Goal: Task Accomplishment & Management: Complete application form

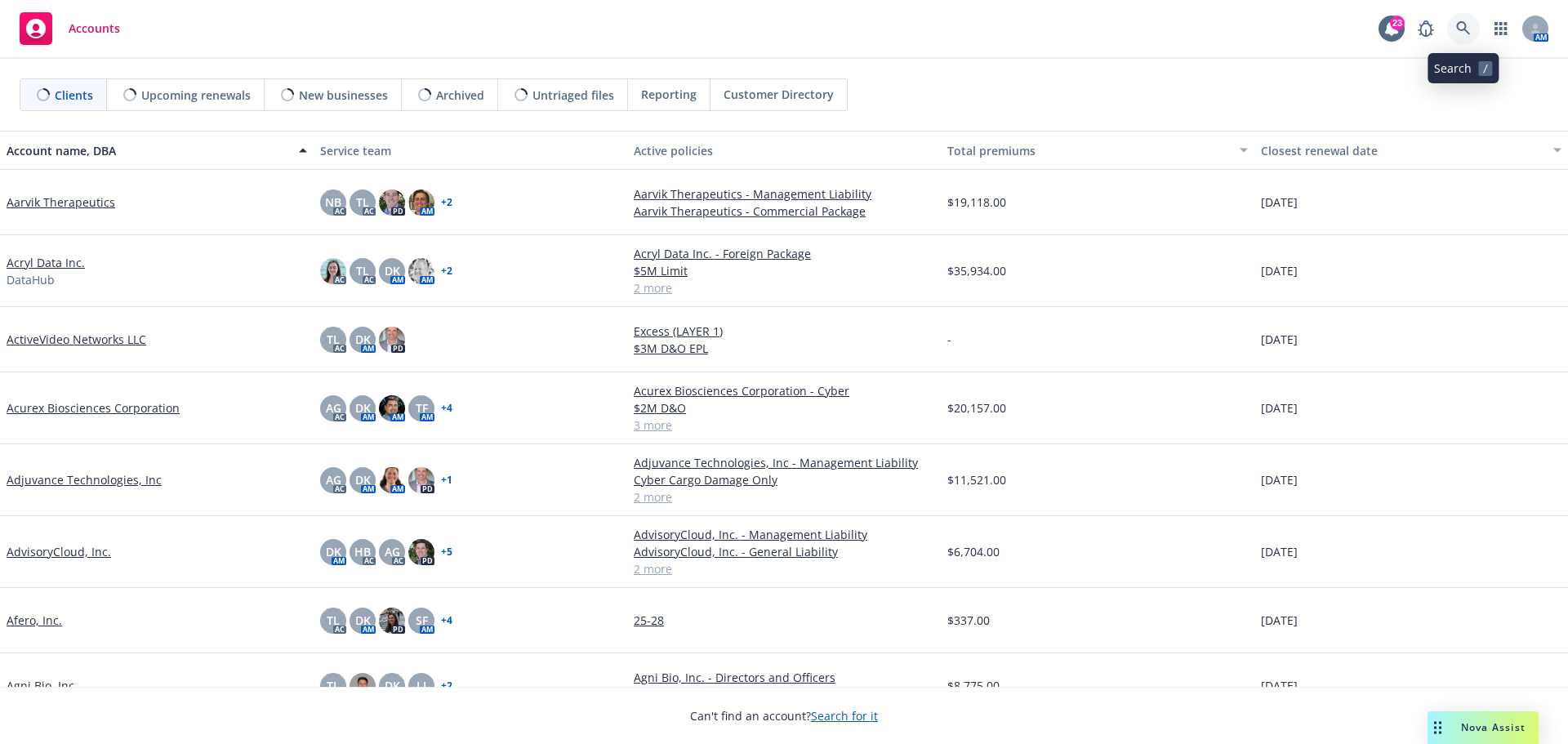
click at [1467, 27] on icon at bounding box center [1463, 28] width 14 height 14
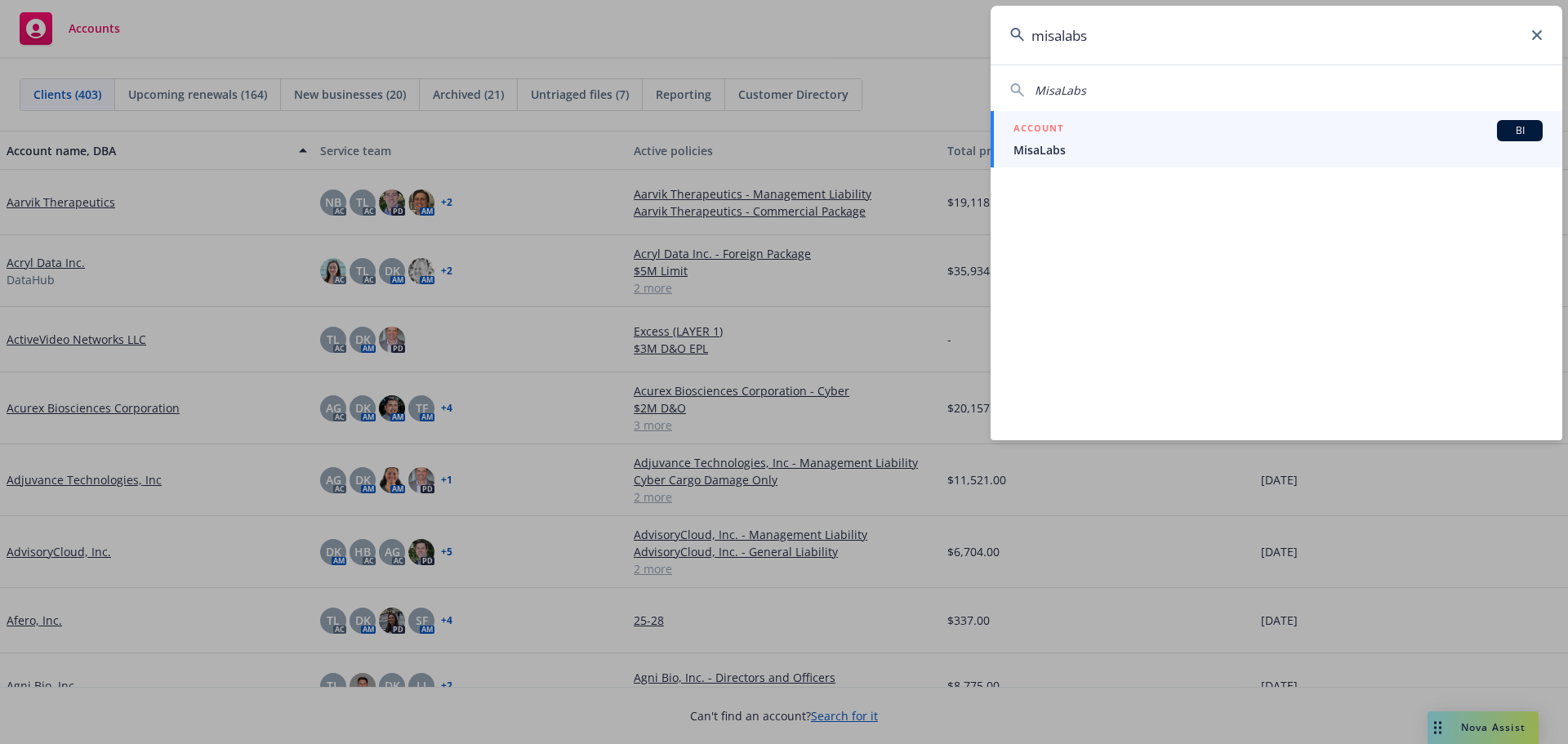
type input "misalabs"
click at [1042, 141] on span "MisaLabs" at bounding box center [1278, 149] width 529 height 17
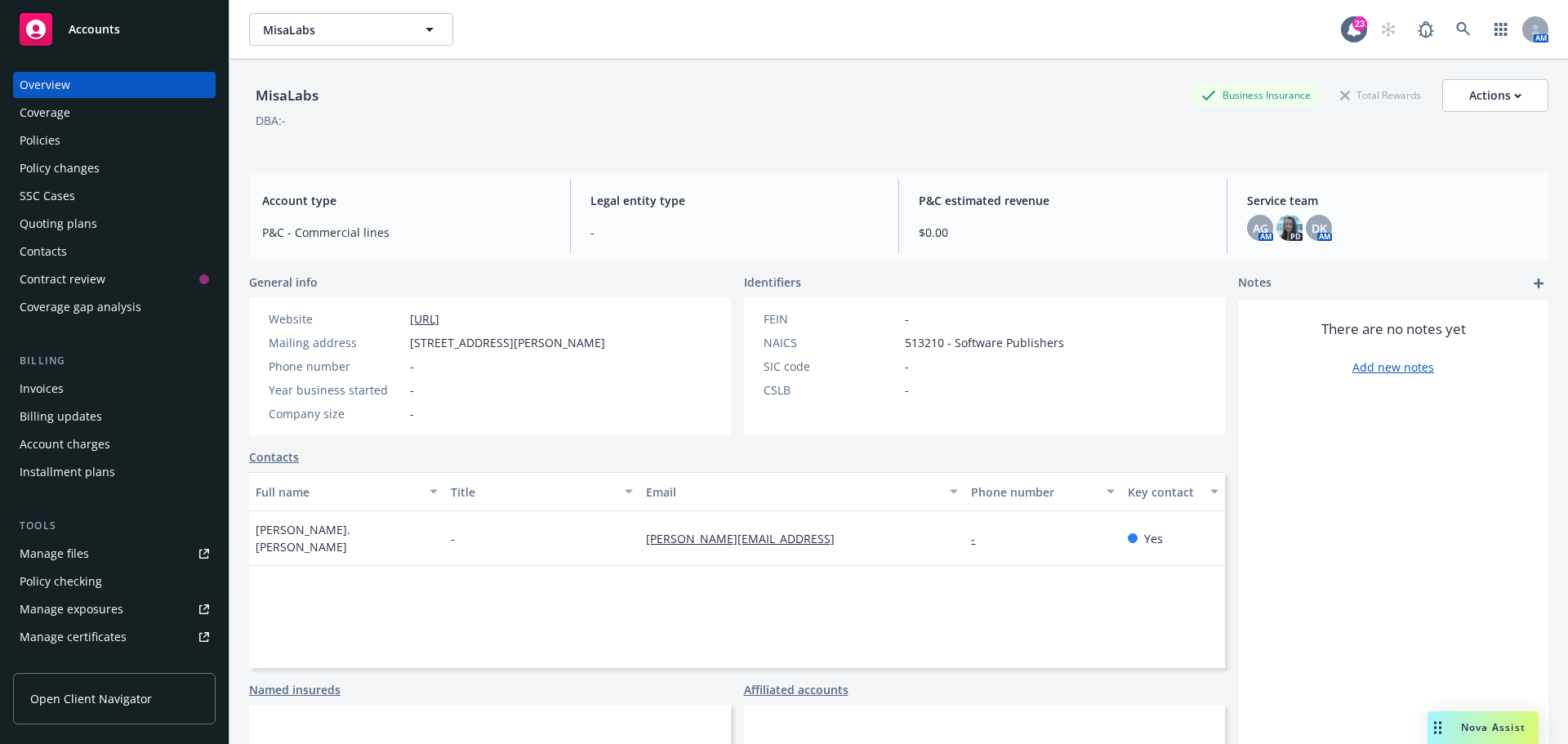
click at [55, 227] on div "Quoting plans" at bounding box center [58, 224] width 78 height 26
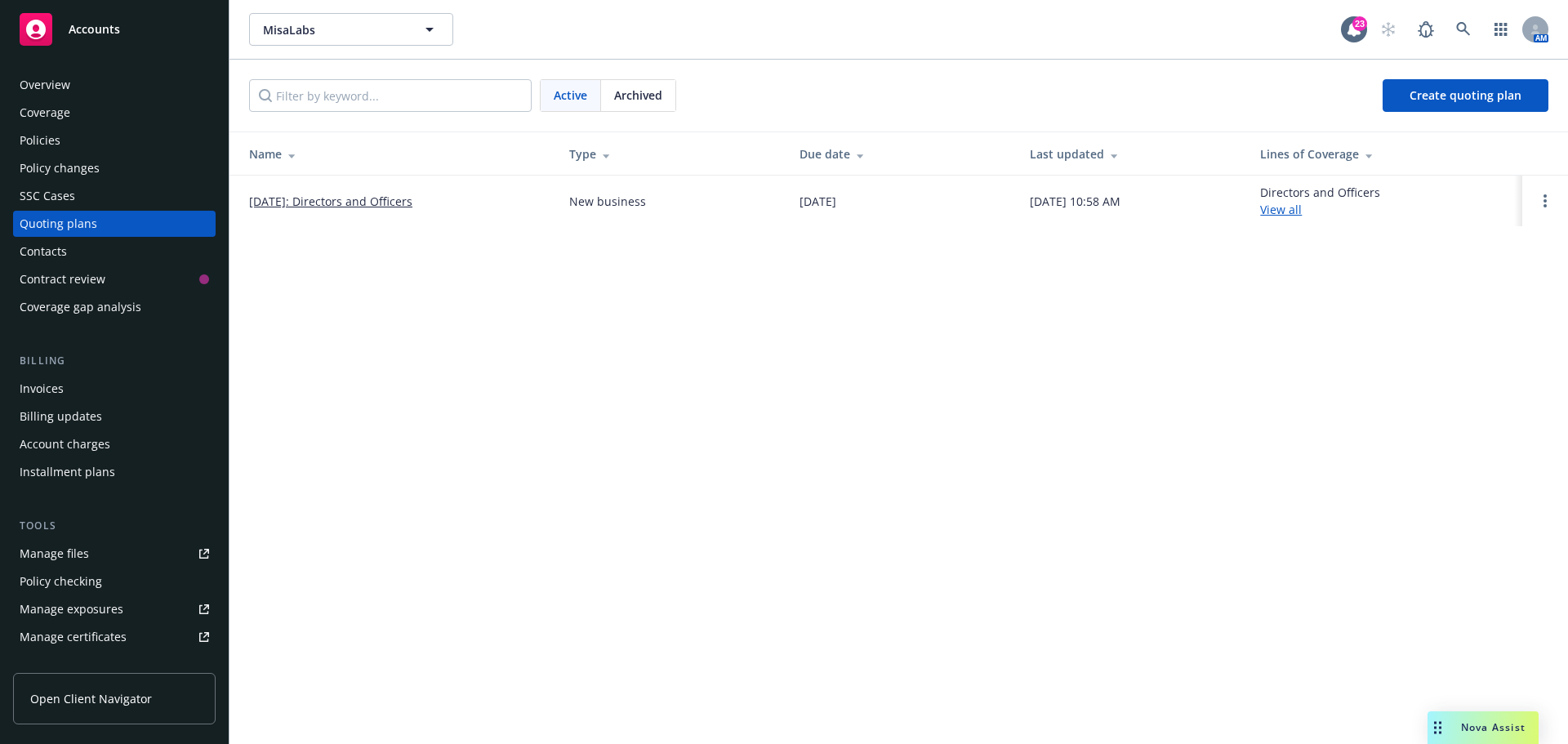
click at [371, 197] on link "[DATE]: Directors and Officers" at bounding box center [331, 201] width 164 height 17
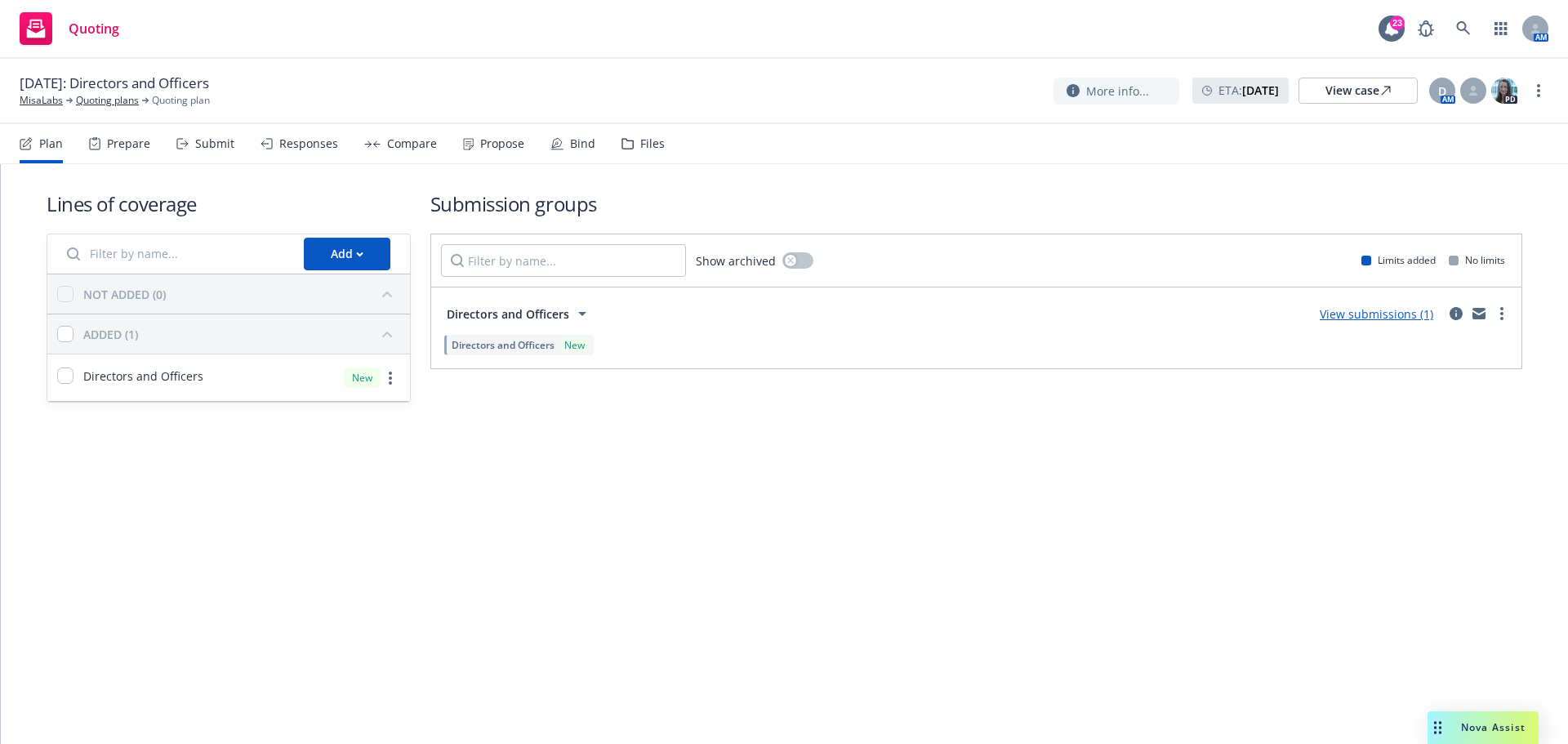
drag, startPoint x: 635, startPoint y: 148, endPoint x: 645, endPoint y: 153, distance: 11.2
click at [641, 148] on div "Files" at bounding box center [652, 143] width 24 height 13
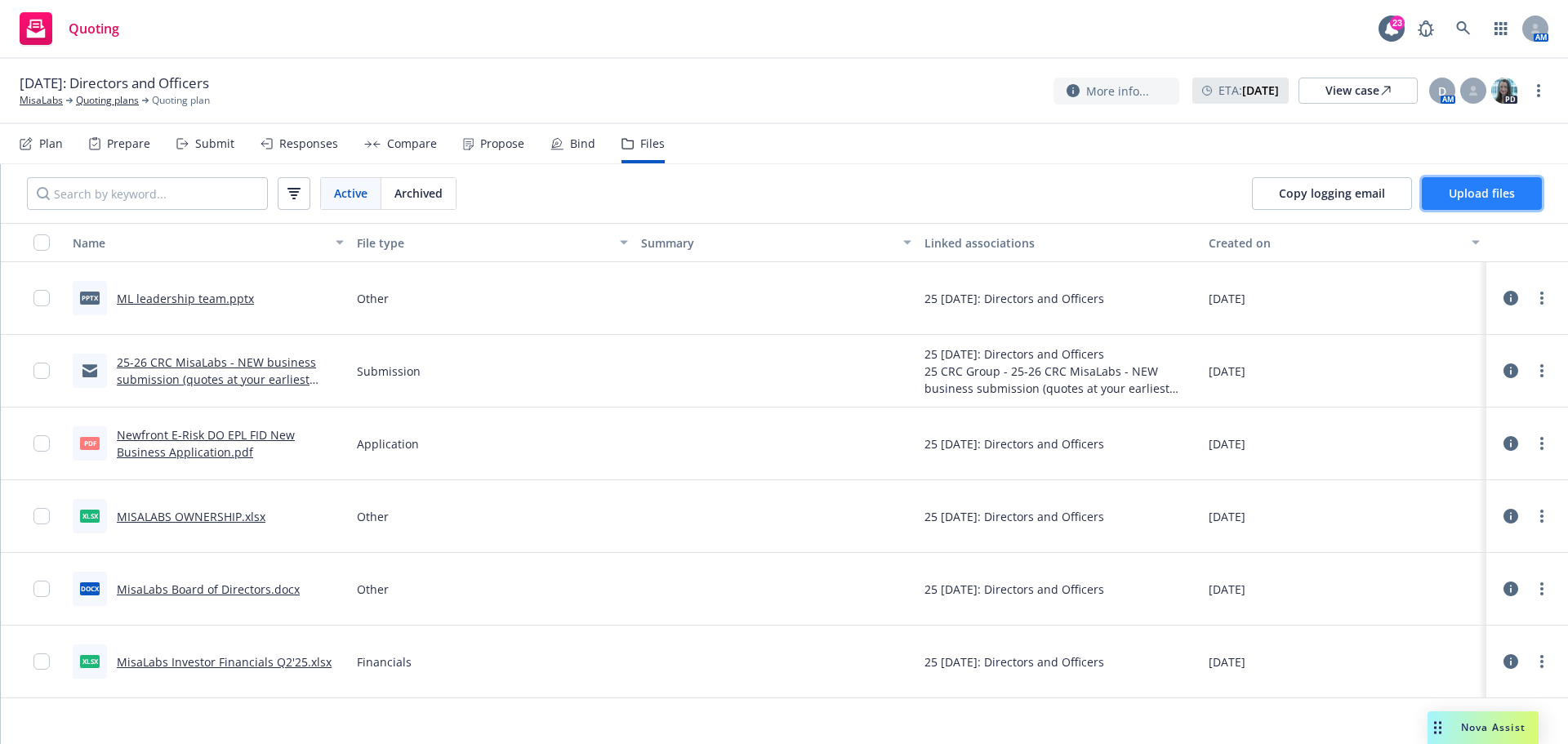
click at [1490, 191] on span "Upload files" at bounding box center [1482, 193] width 66 height 15
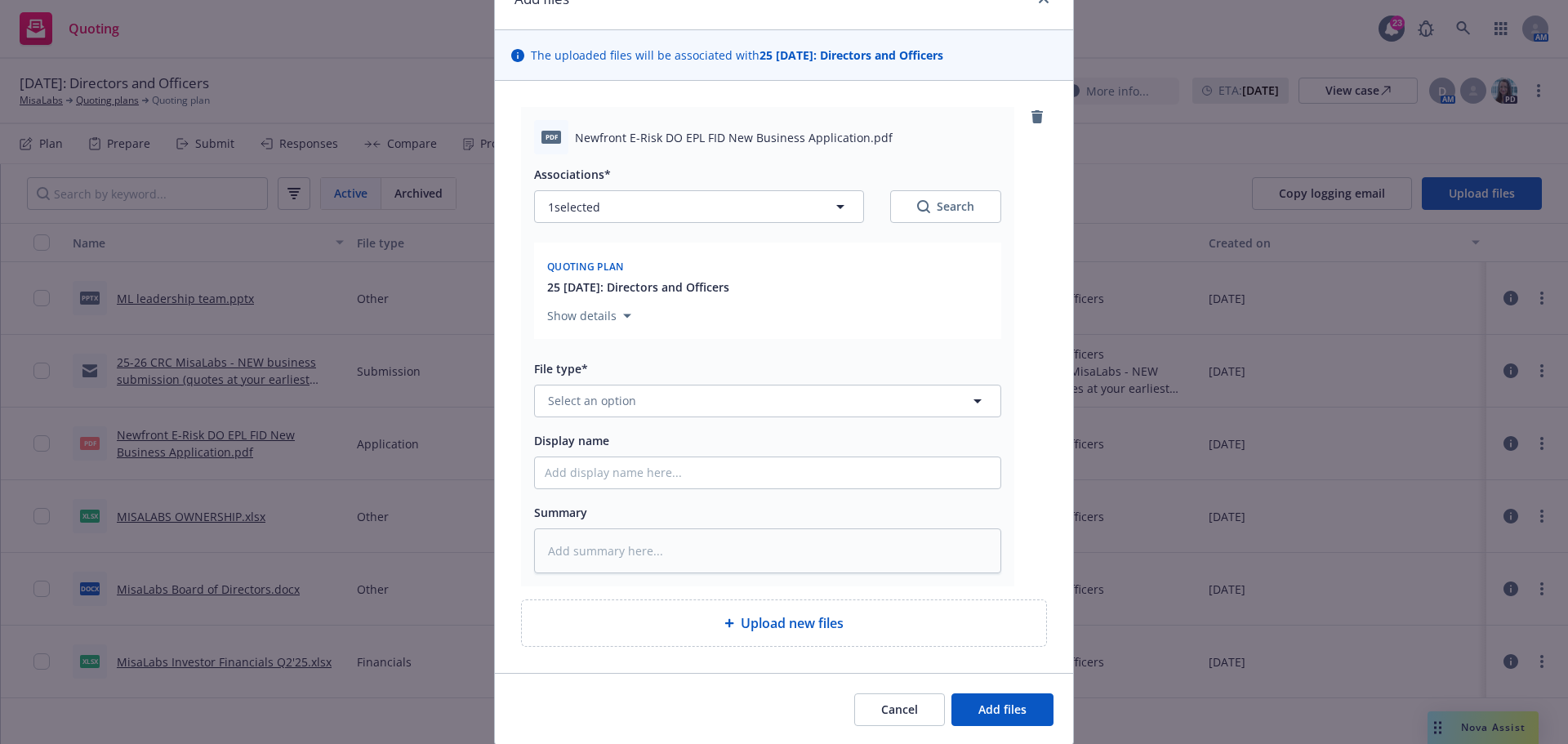
scroll to position [138, 0]
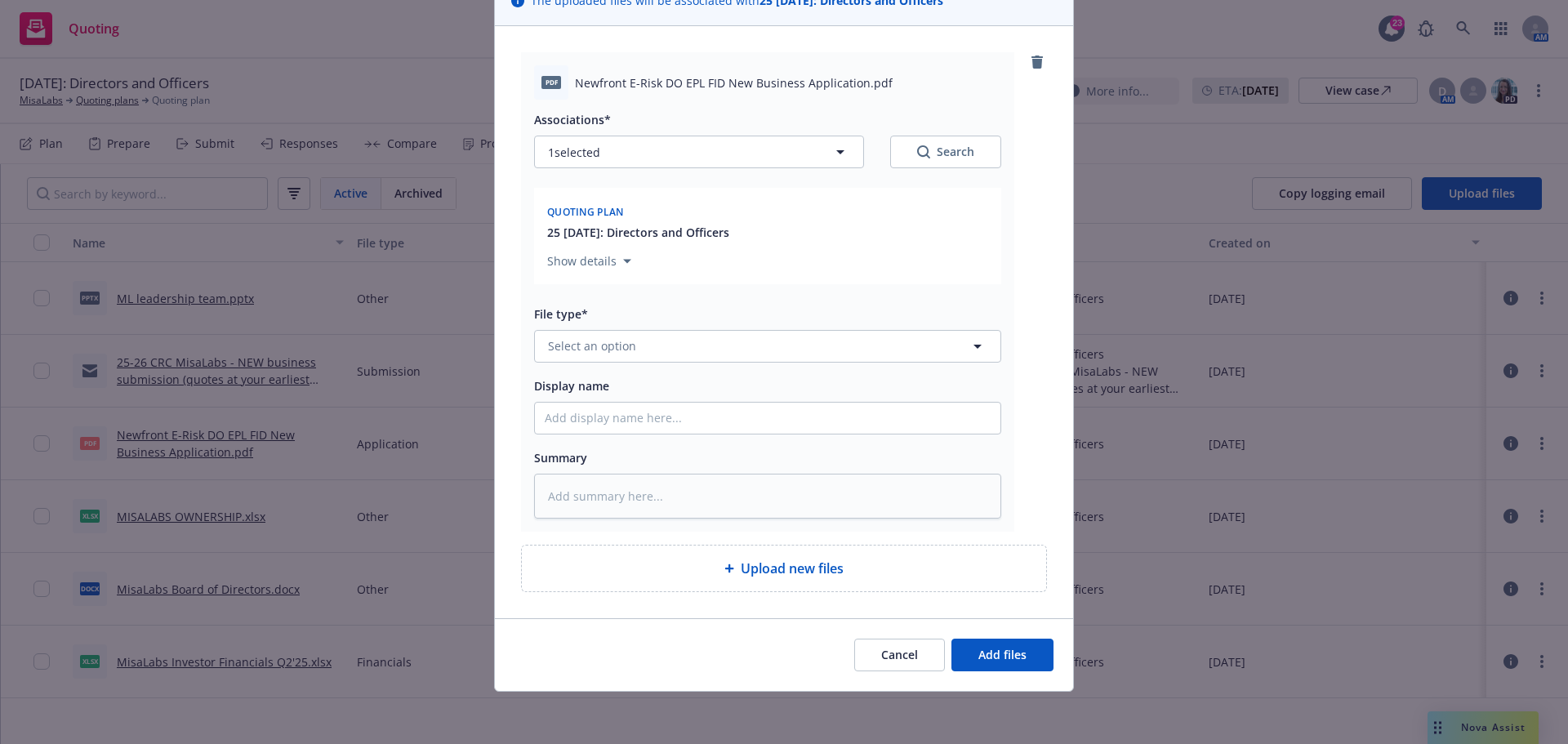
type textarea "x"
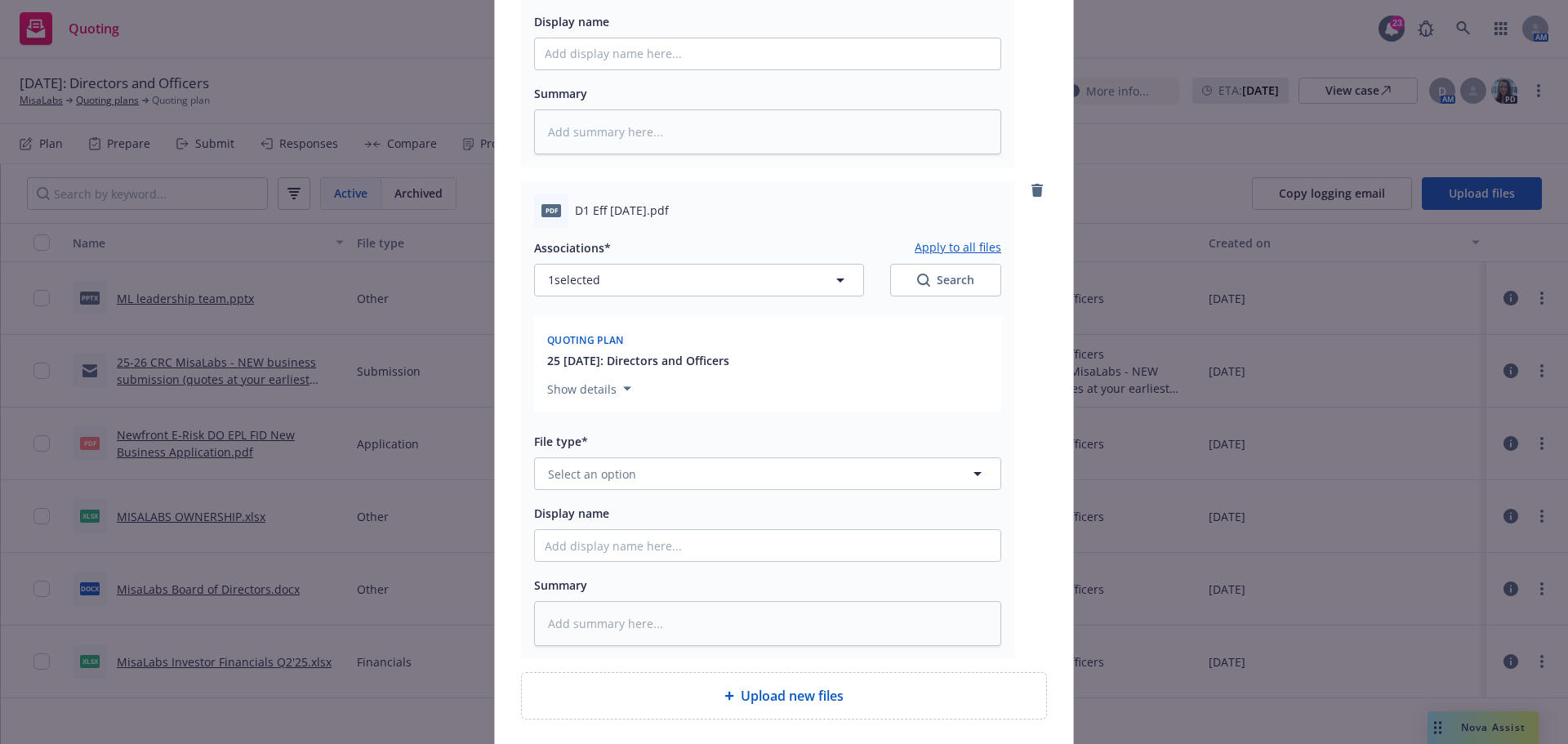
scroll to position [547, 0]
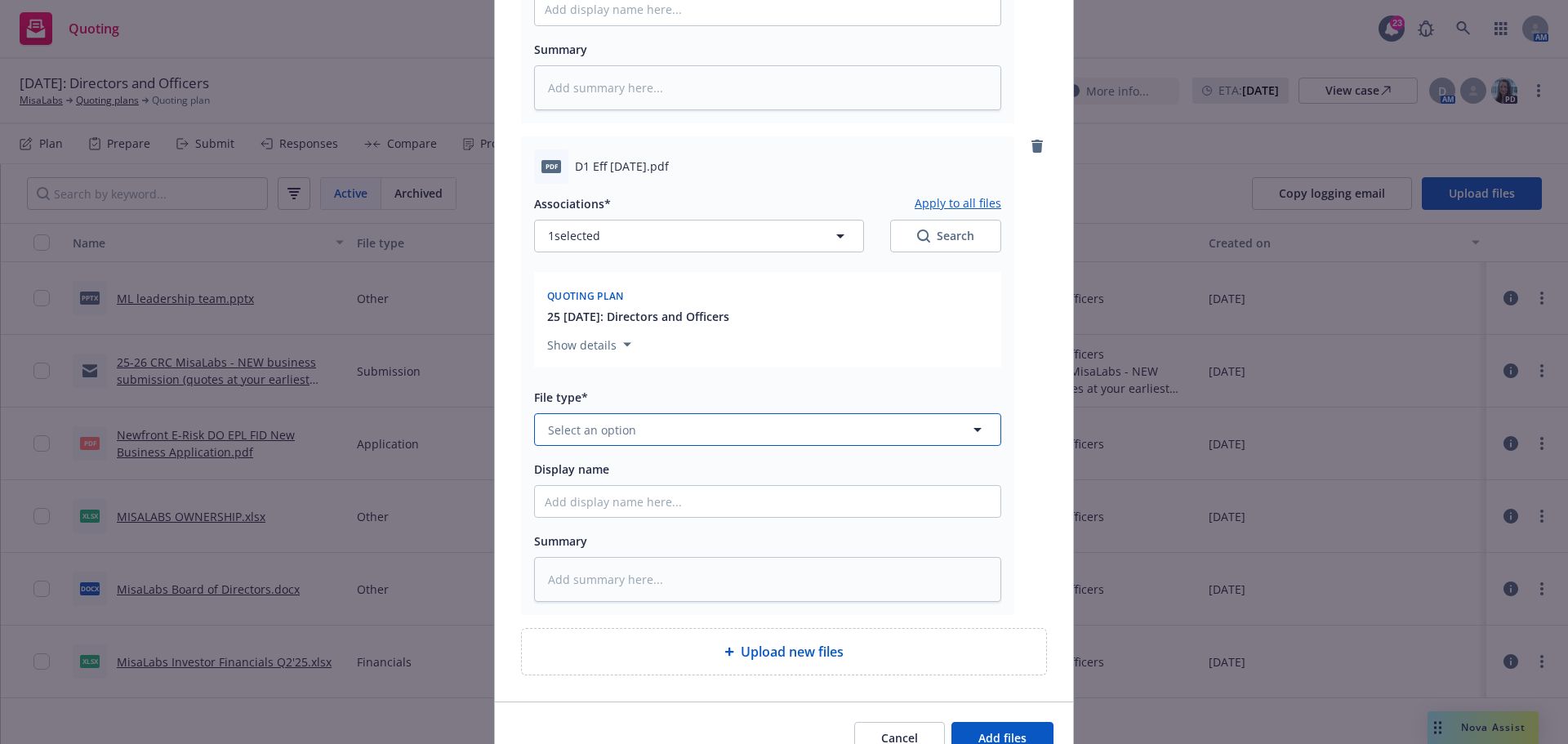
click at [641, 426] on button "Select an option" at bounding box center [767, 429] width 467 height 33
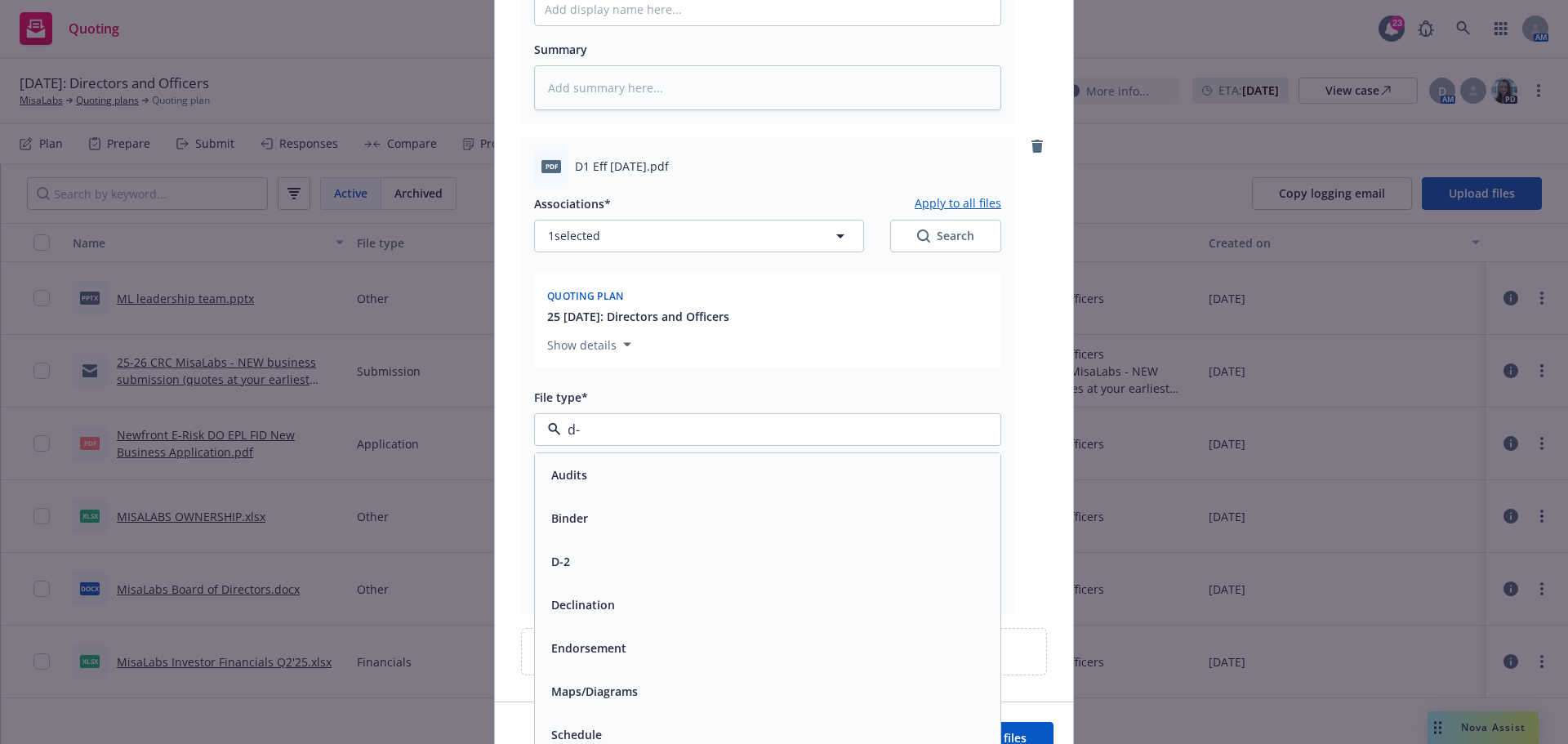
type input "d-1"
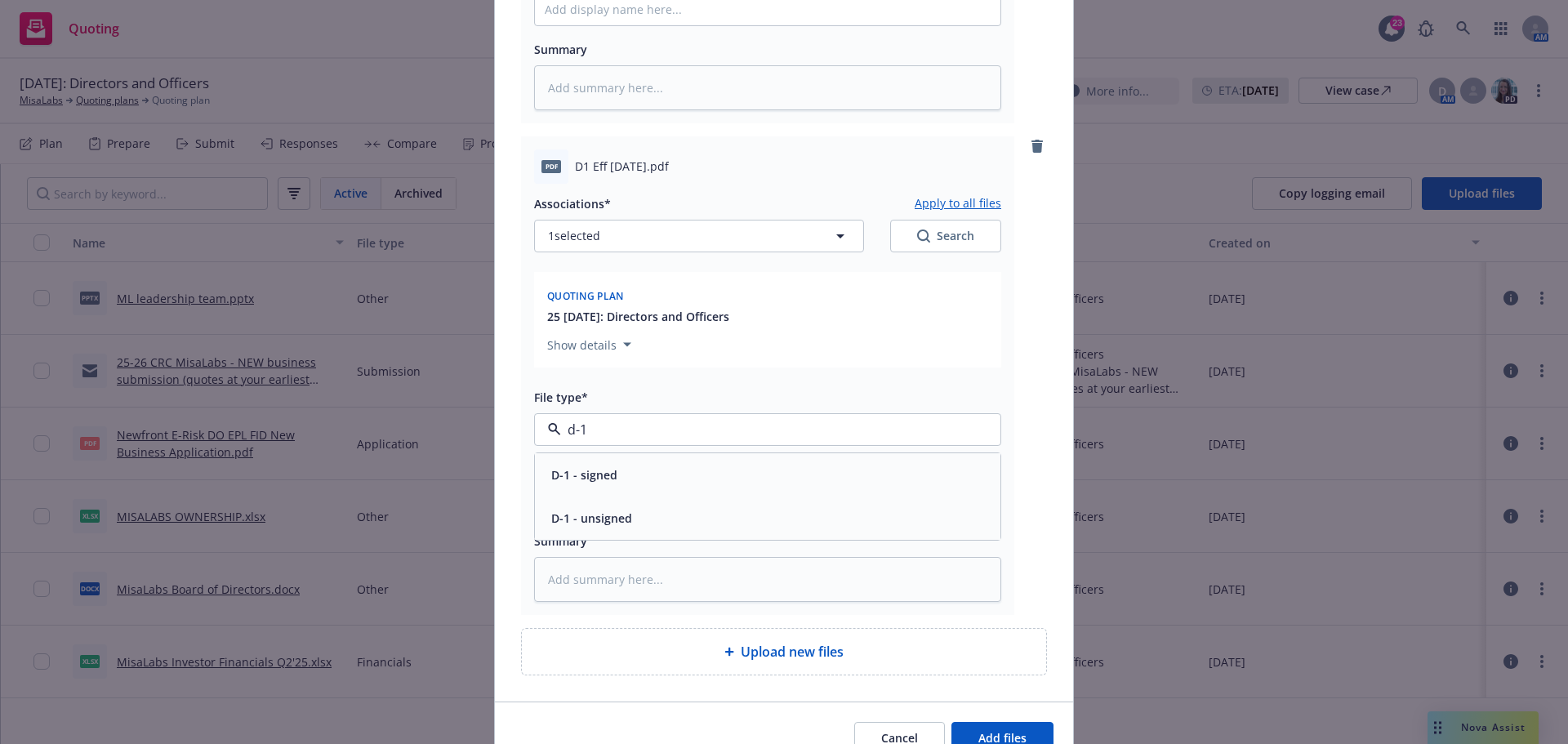
click at [612, 468] on div "D-1 - signed" at bounding box center [582, 475] width 76 height 24
click at [602, 496] on input "Display name" at bounding box center [768, 501] width 466 height 31
type textarea "x"
type input "S"
type textarea "x"
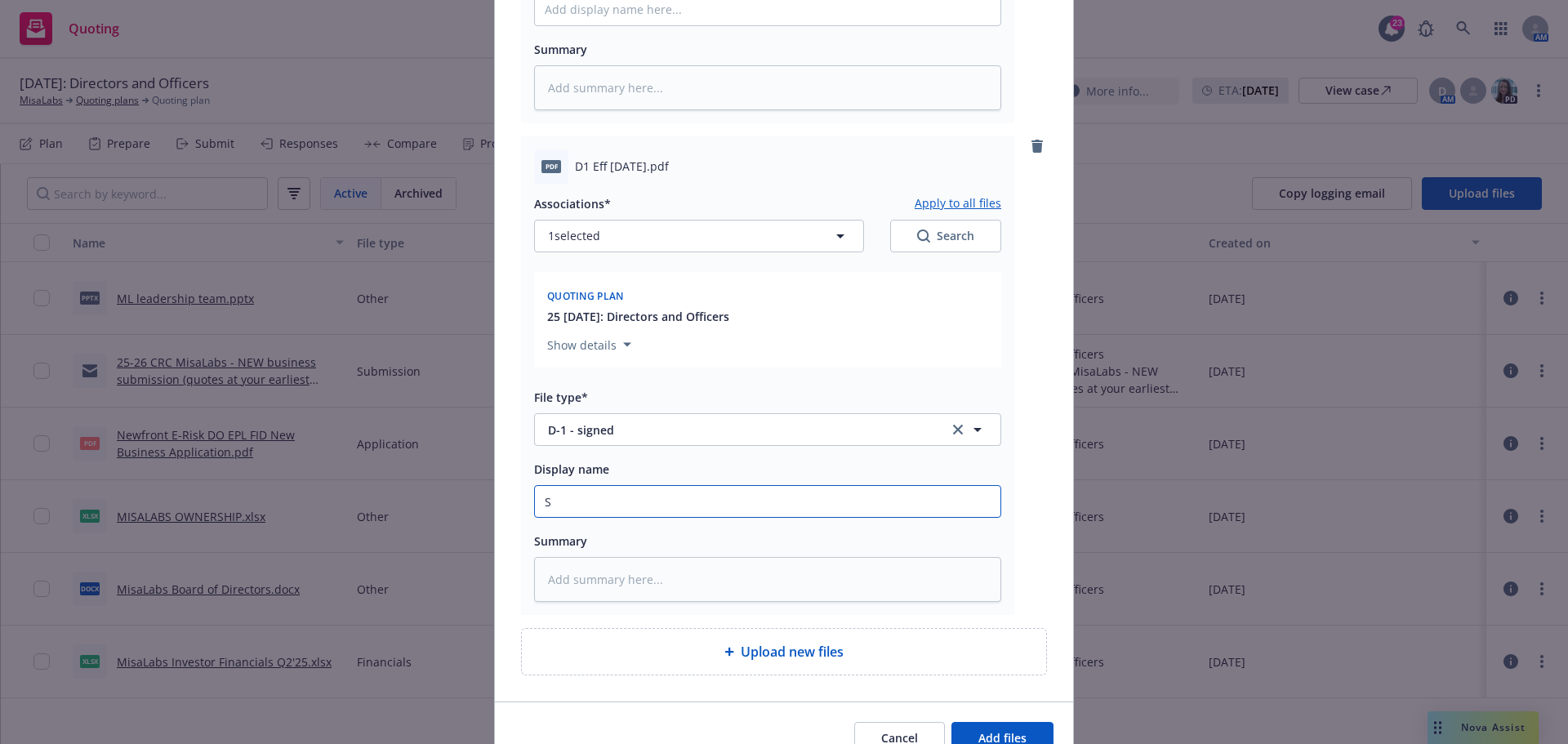
type input "SL"
type textarea "x"
type input "SLA"
type textarea "x"
type input "SLA"
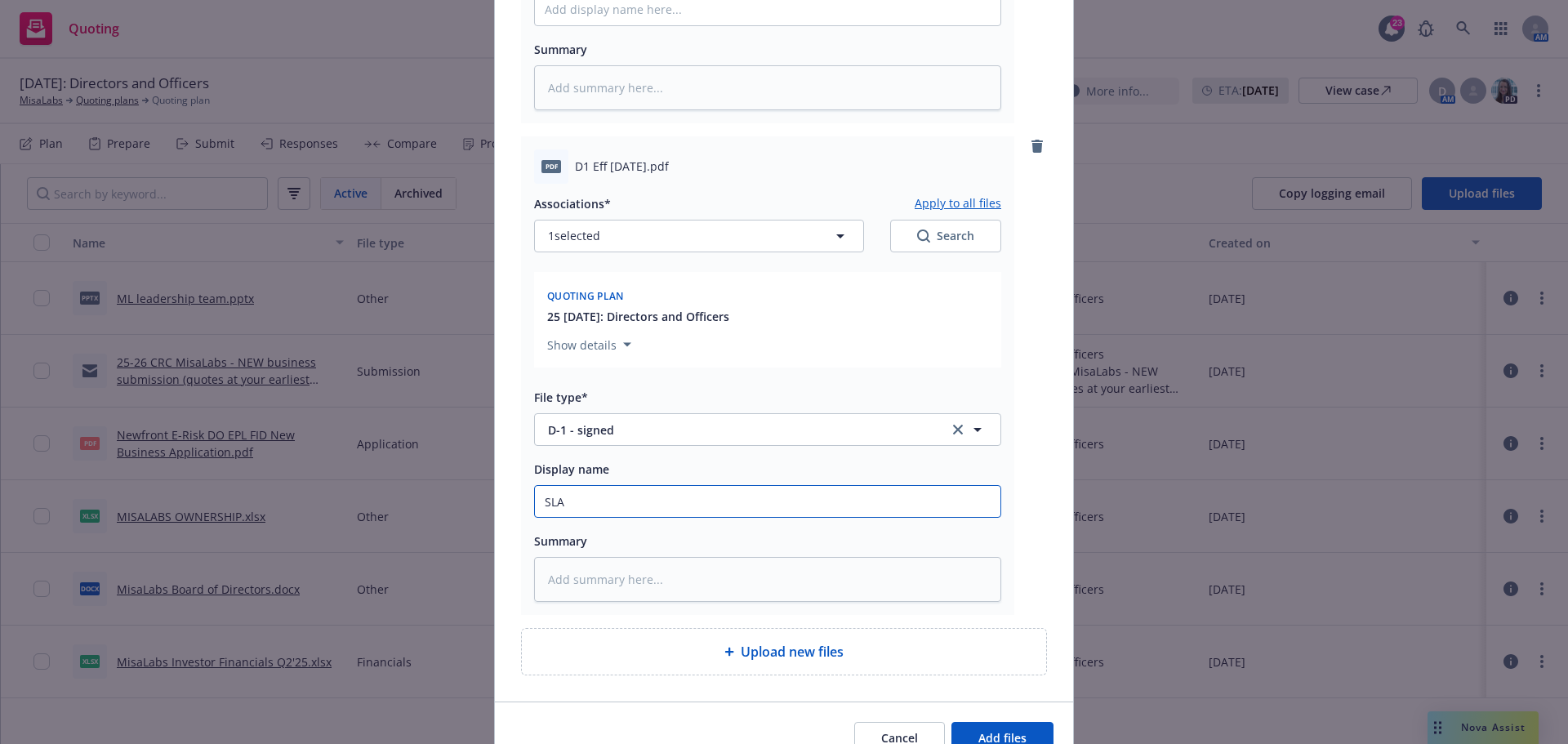
type textarea "x"
type input "SLA D"
type textarea "x"
type input "SLA D-"
type textarea "x"
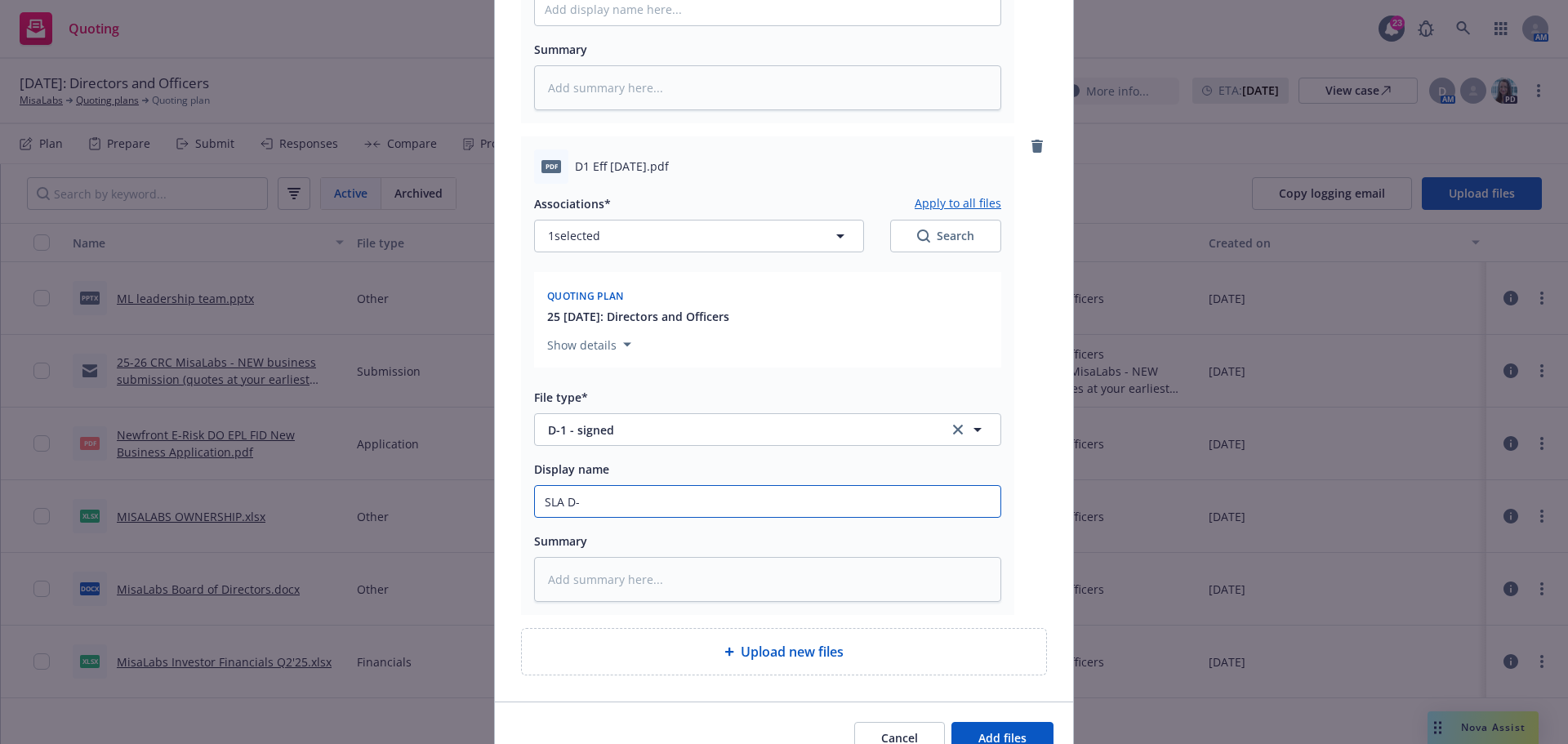
type input "SLA D-1"
type textarea "x"
type input "SLA D-1"
type textarea "x"
type input "SLA D-1 f"
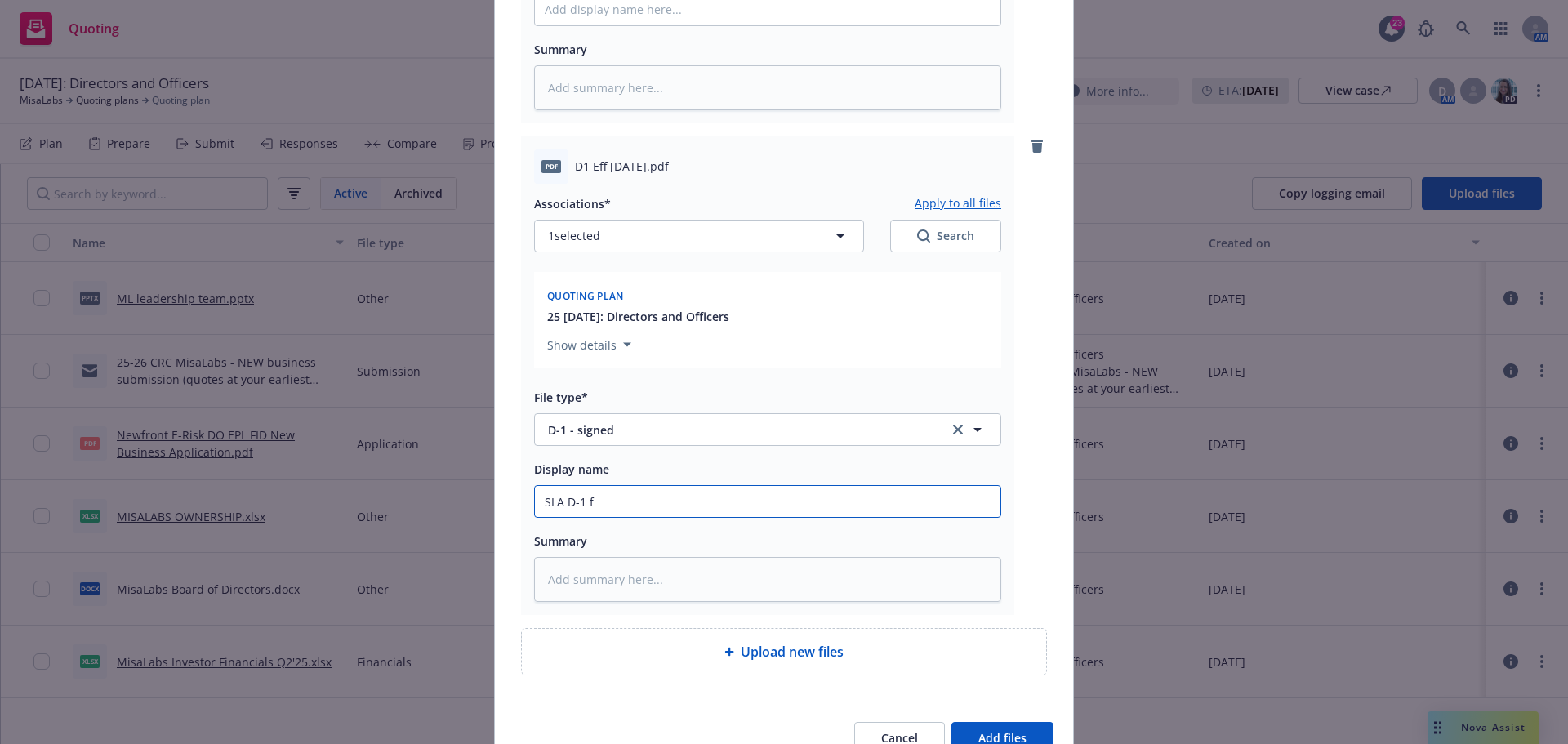
type textarea "x"
type input "SLA D-1 fo"
type textarea "x"
type input "SLA D-1 for"
type textarea "x"
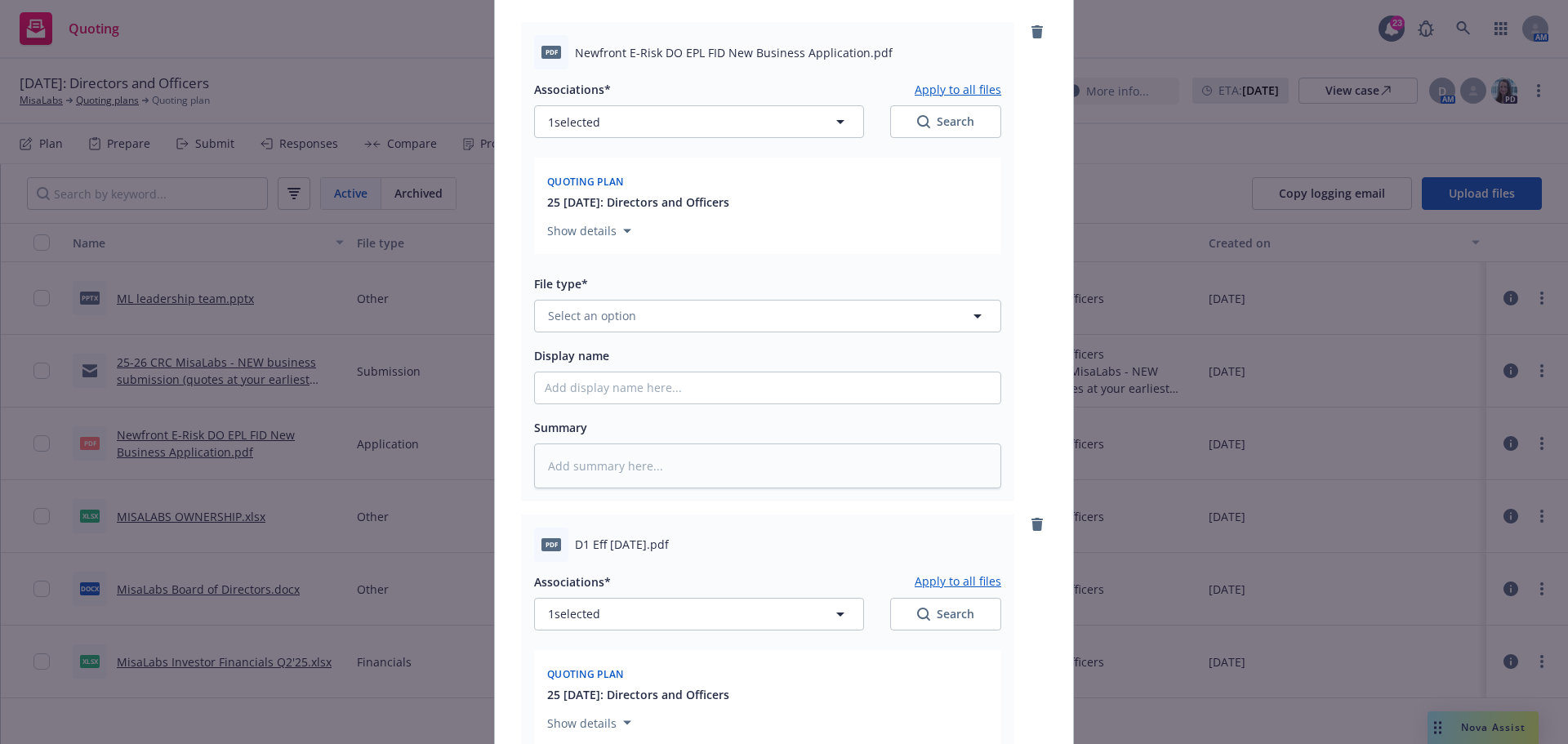
scroll to position [138, 0]
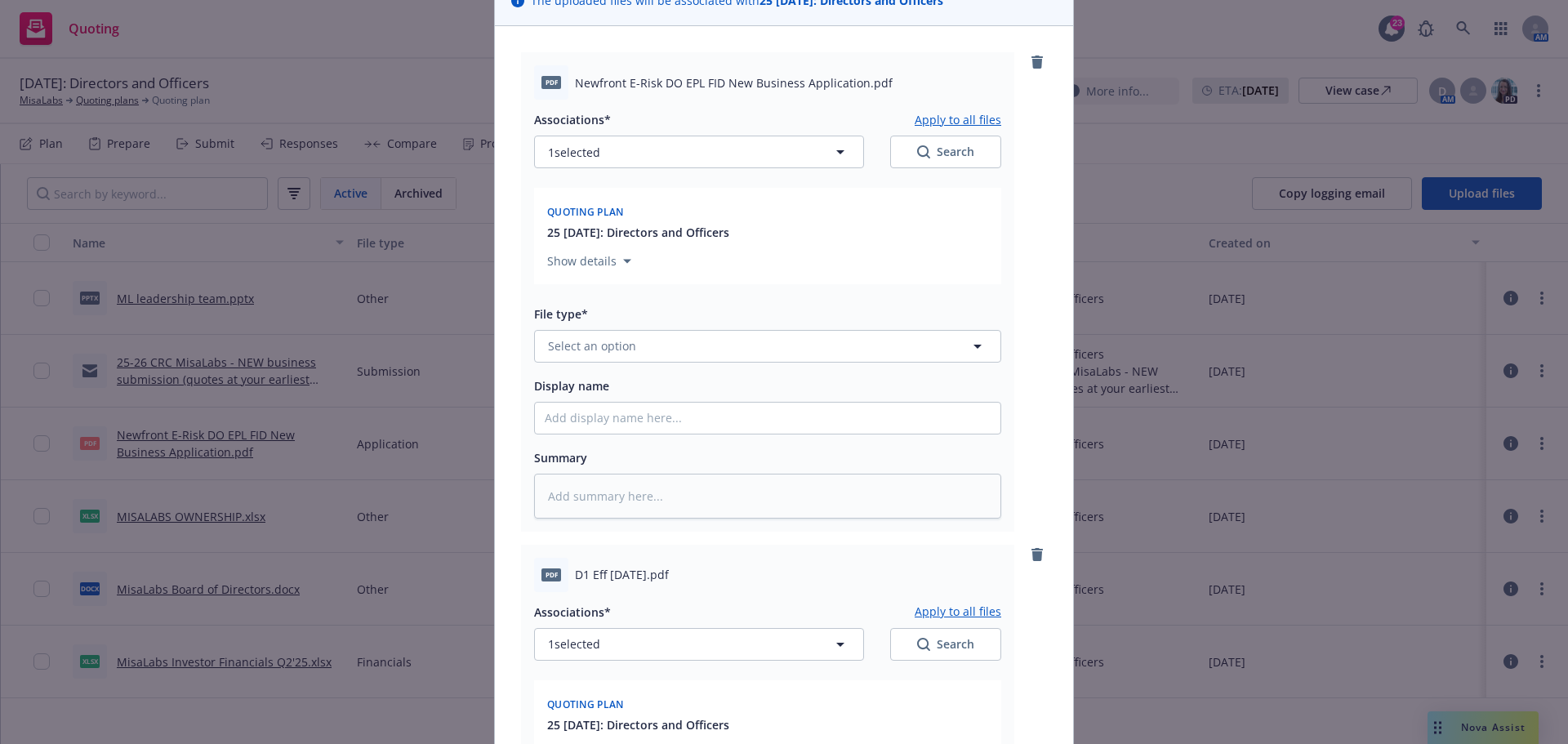
type input "SLA D-1 form"
drag, startPoint x: 582, startPoint y: 84, endPoint x: 853, endPoint y: 74, distance: 271.2
click at [853, 74] on span "Newfront E-Risk DO EPL FID New Business Application.pdf" at bounding box center [733, 83] width 317 height 17
copy span "Newfront E-Risk DO EPL FID New Business Application"
click at [599, 351] on span "Select an option" at bounding box center [592, 346] width 89 height 17
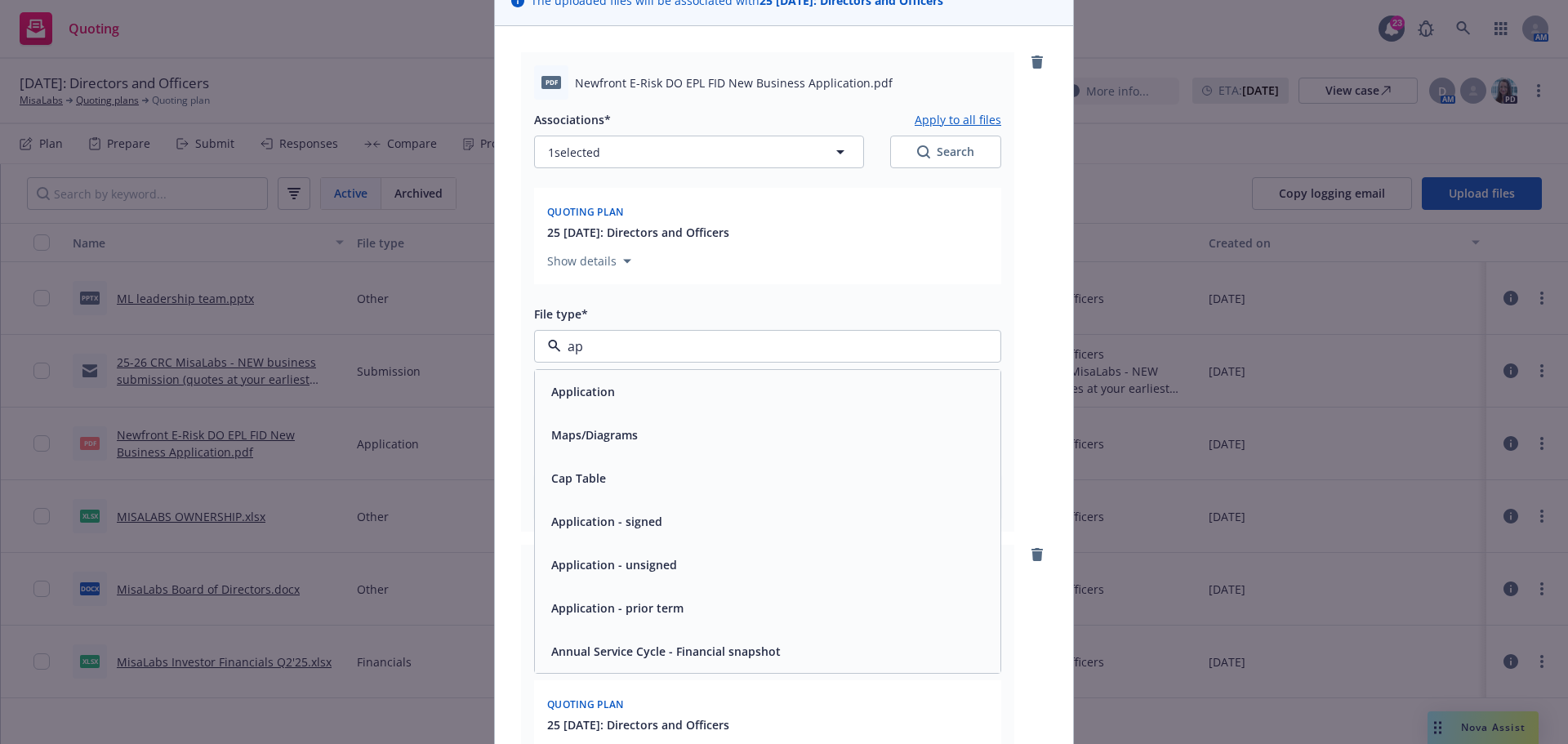
type input "app"
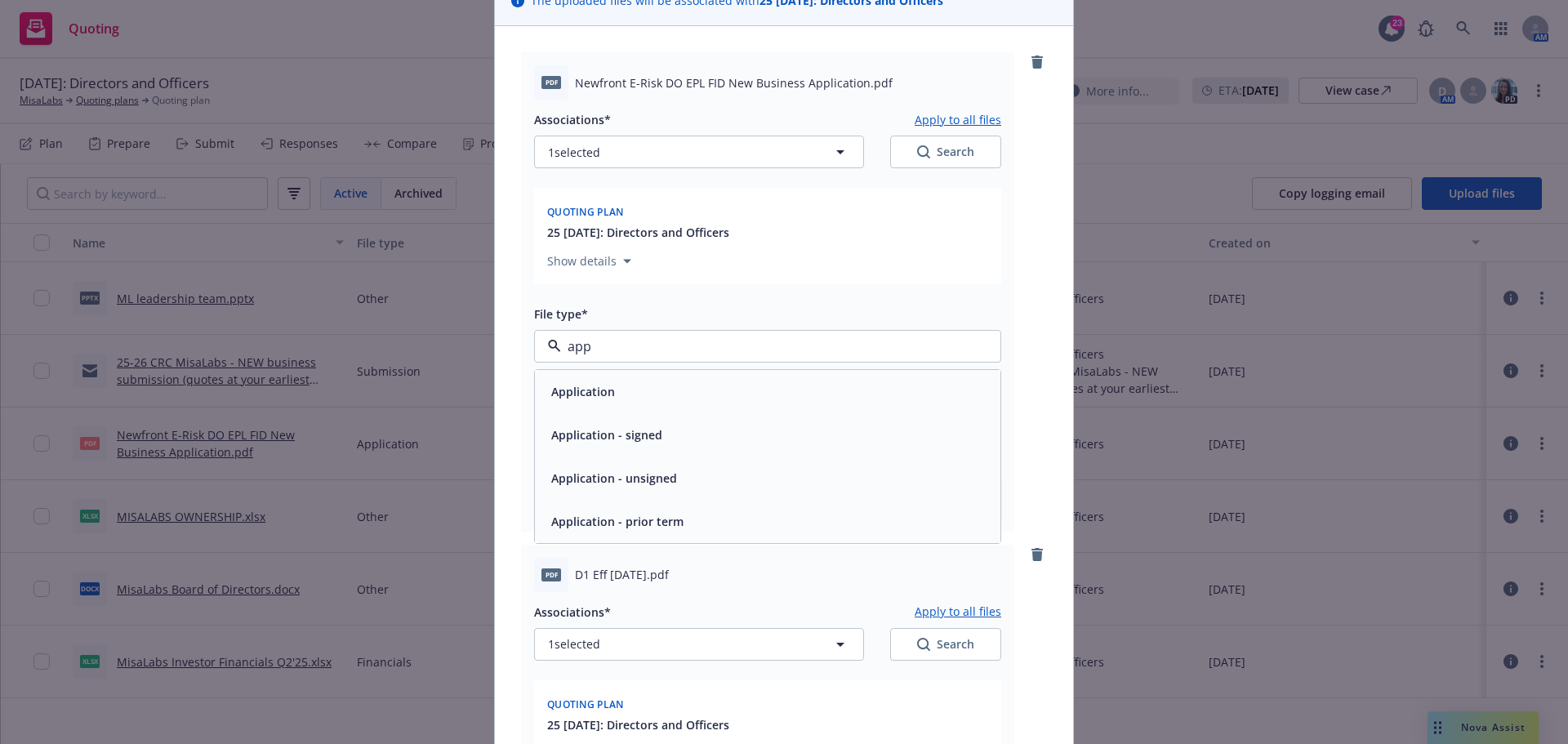
click at [619, 423] on div "Application - signed" at bounding box center [604, 434] width 121 height 24
click at [587, 420] on input "Display name" at bounding box center [768, 418] width 466 height 31
paste input "Newfront E-Risk DO EPL FID New Business Application"
type textarea "x"
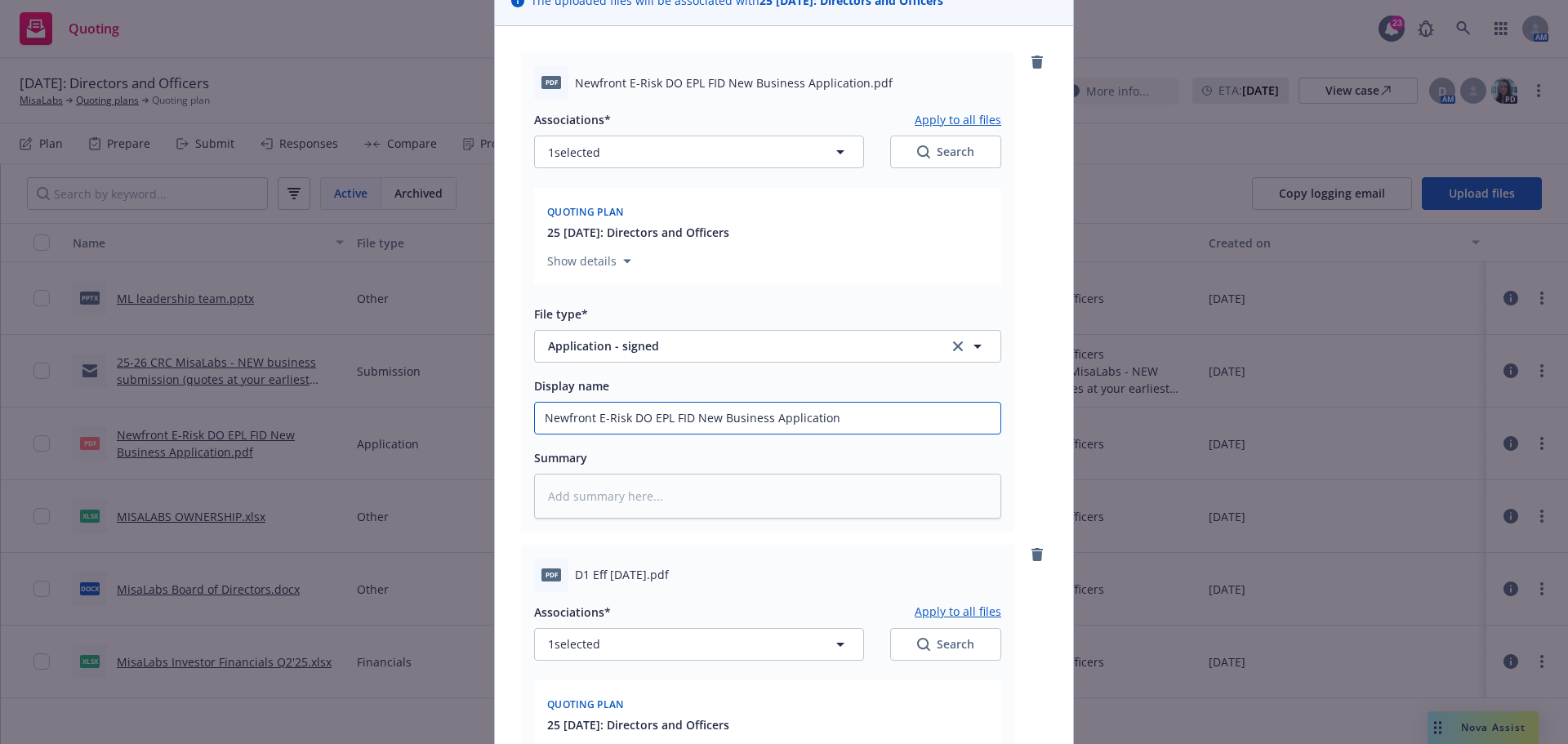
type input "Newfront E-Risk DO EPL FID New Business Application"
click at [557, 487] on textarea at bounding box center [767, 495] width 467 height 45
type textarea "x"
type textarea "E"
type textarea "x"
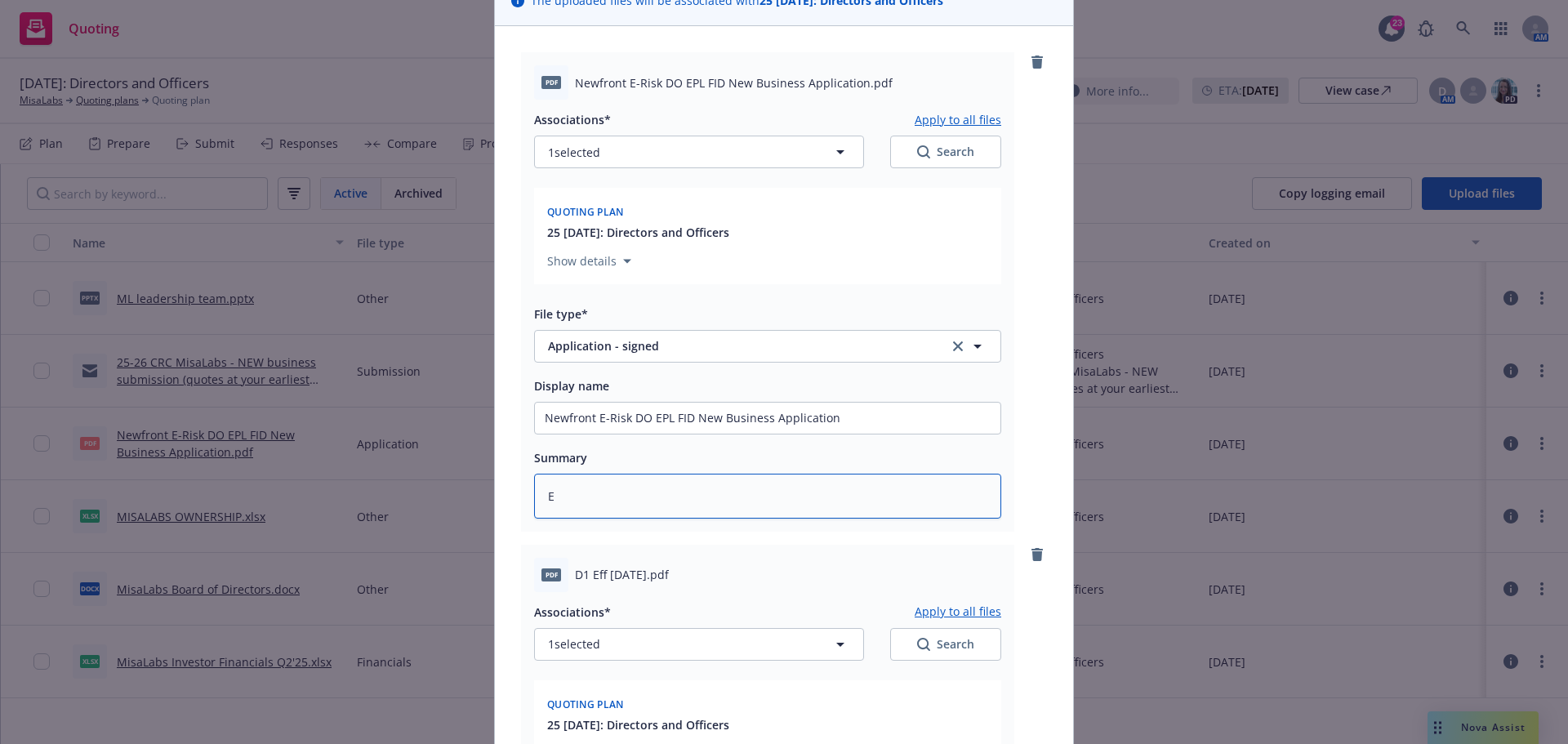
type textarea "ES"
type textarea "x"
type textarea "E"
type textarea "x"
type textarea "ER"
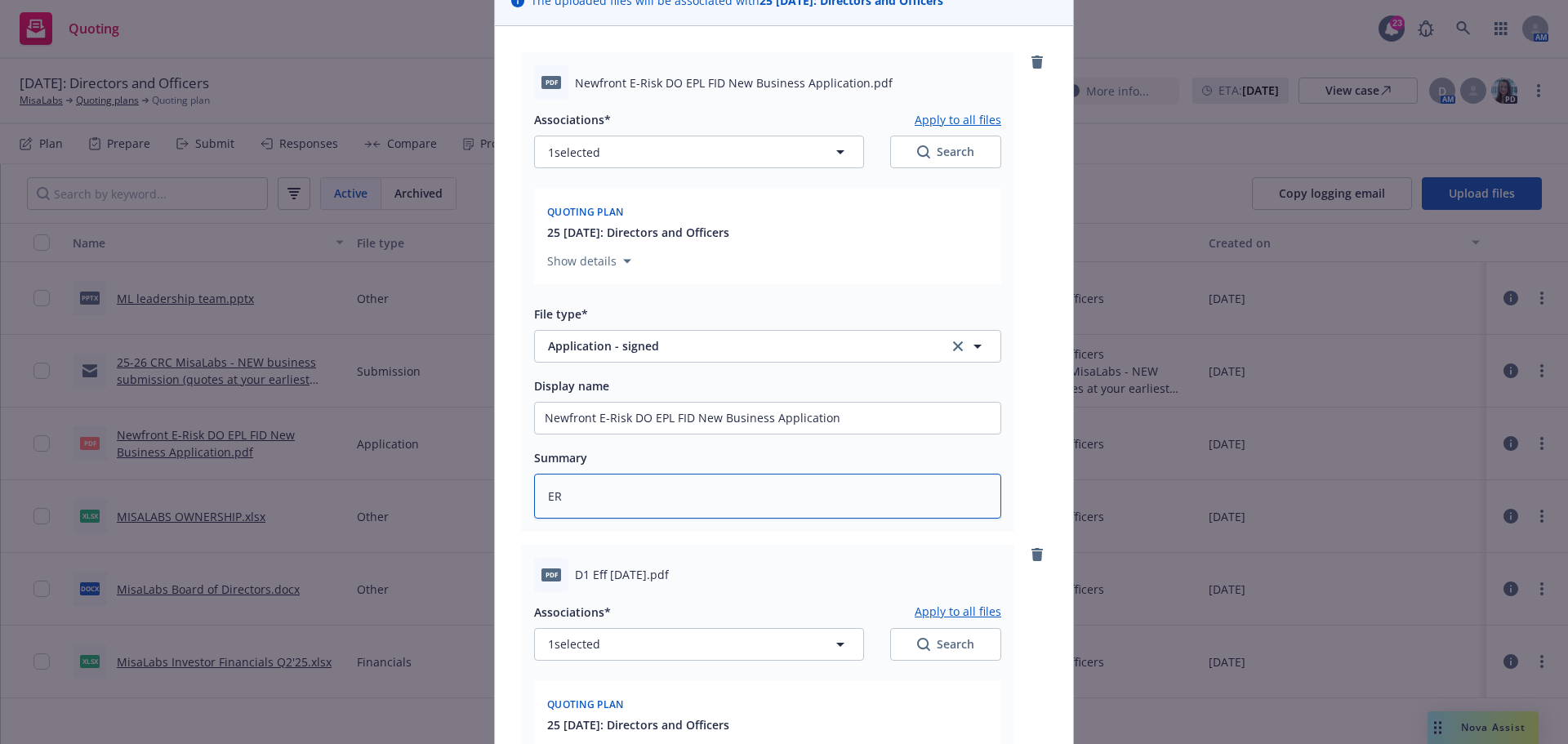
type textarea "x"
type textarea "E"
type textarea "x"
type textarea "R"
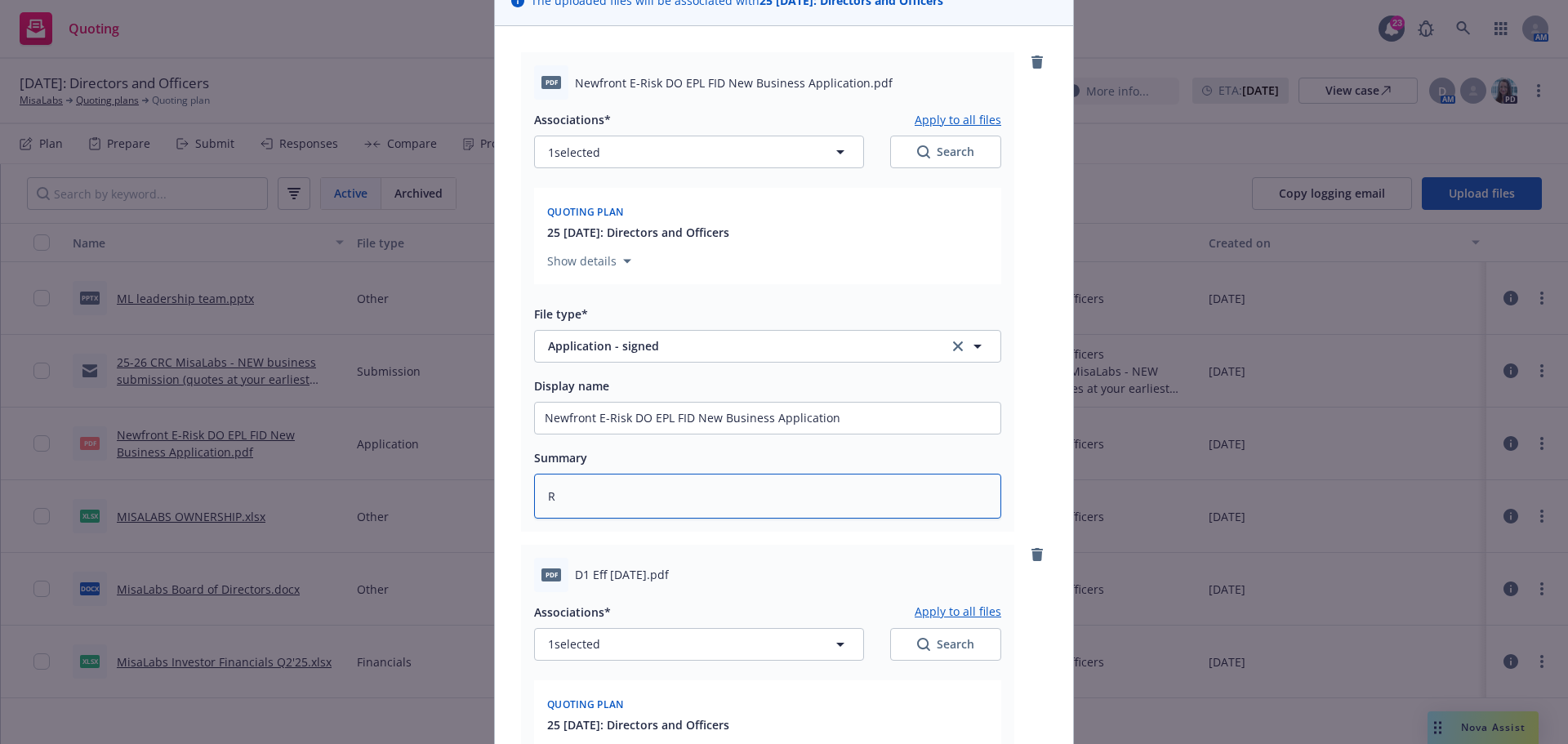
type textarea "x"
type textarea "RE"
type textarea "x"
type textarea "RES"
type textarea "x"
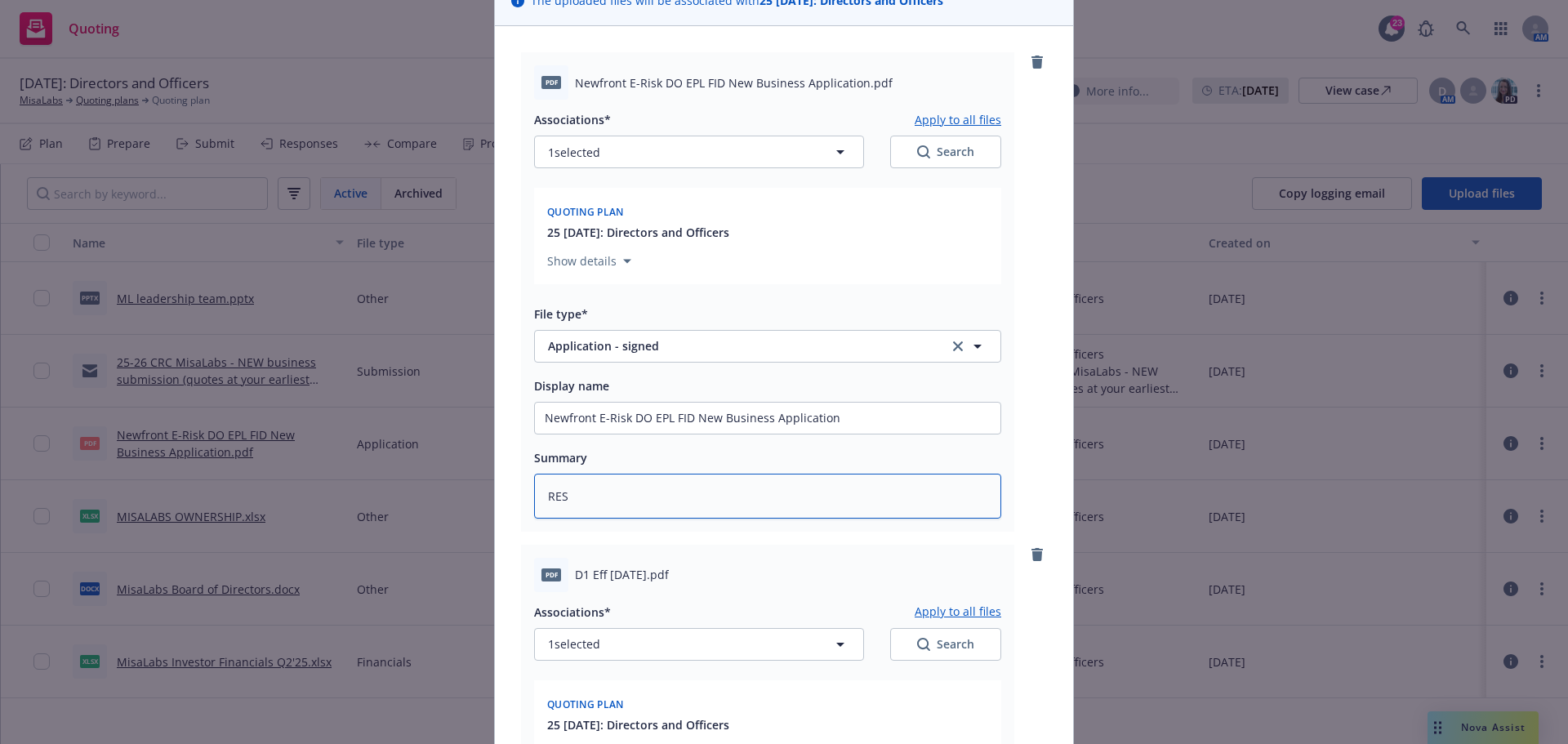
type textarea "RESI"
type textarea "x"
type textarea "RESIG"
type textarea "x"
type textarea "RESIGN"
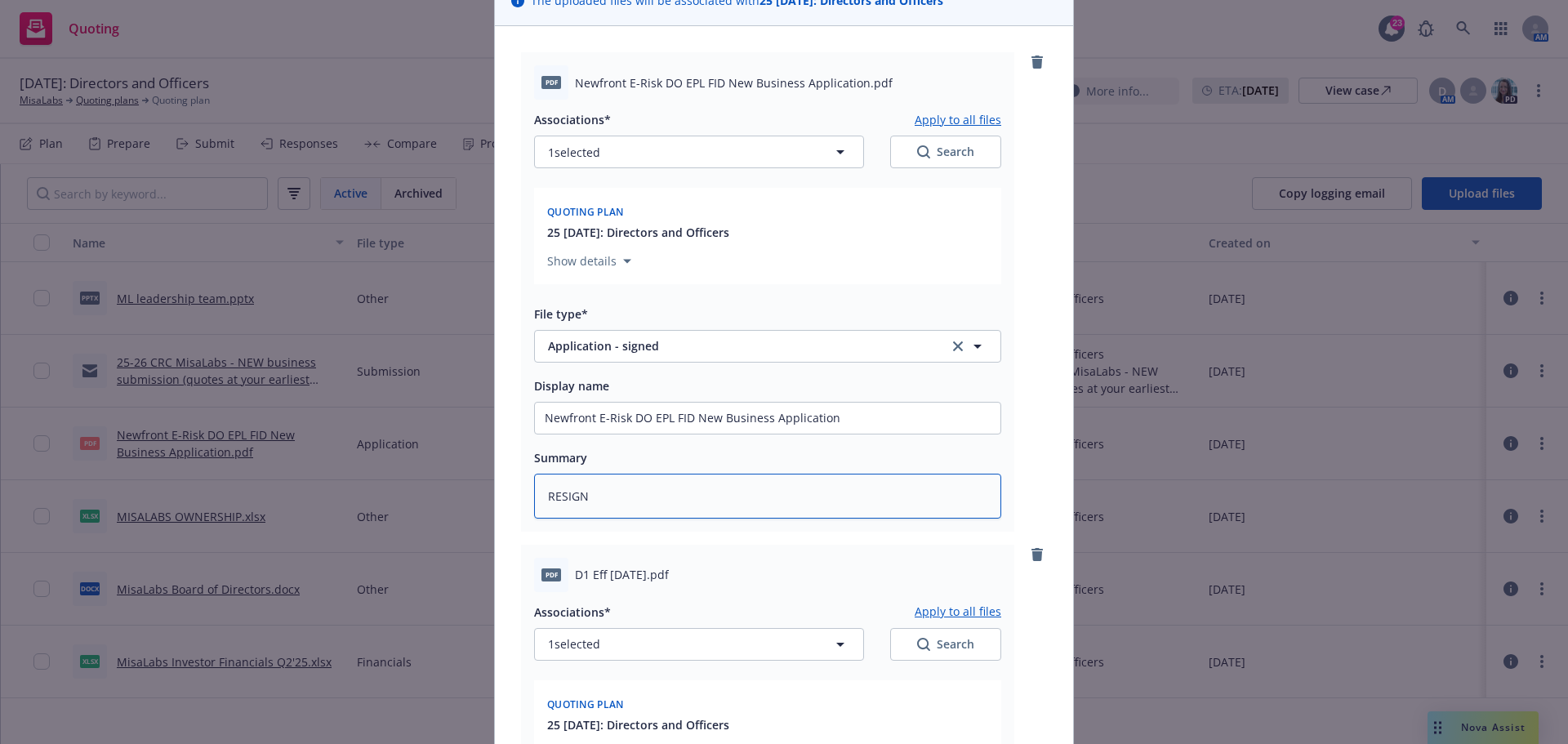
type textarea "x"
type textarea "RESIGNE"
type textarea "x"
type textarea "RESIGNED"
type textarea "x"
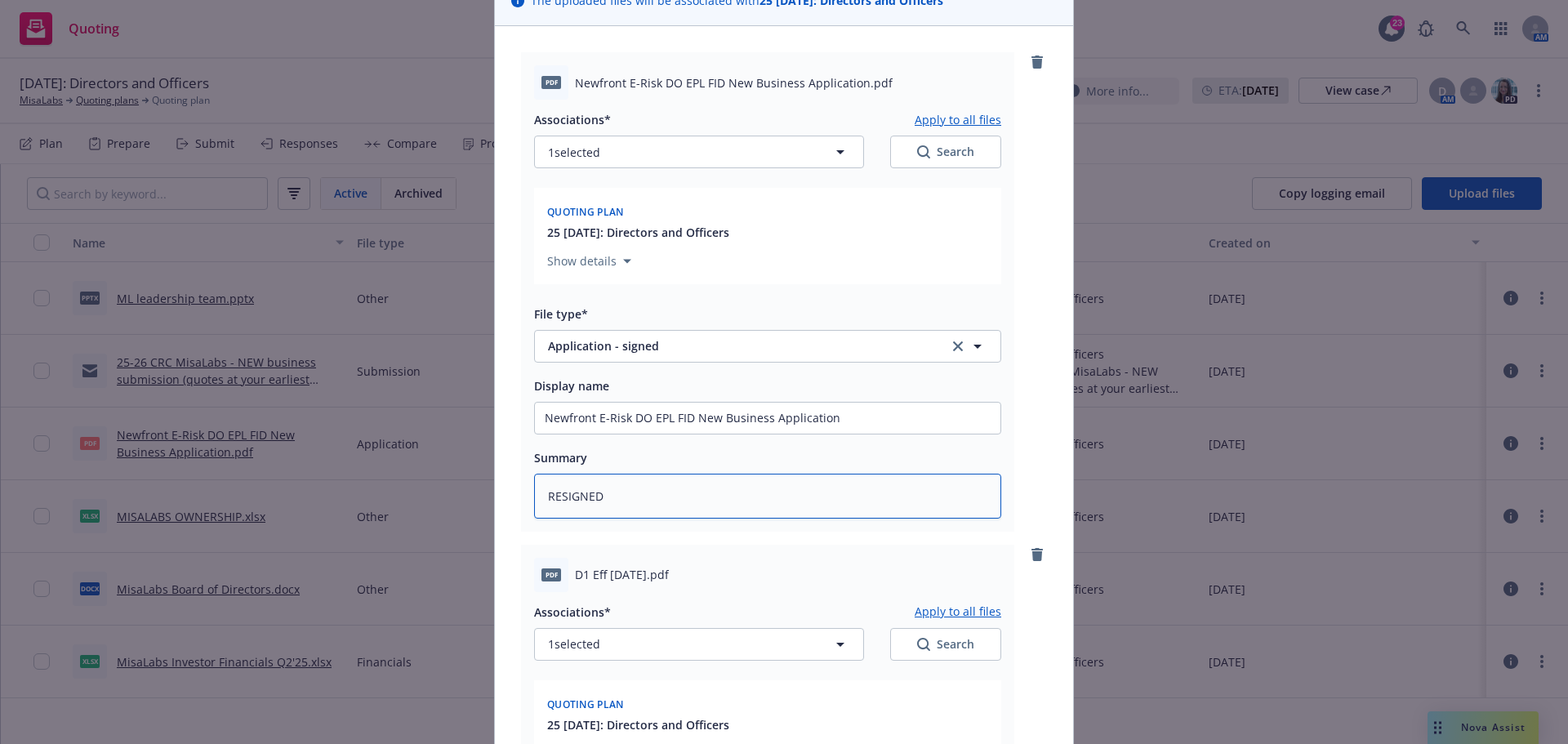
type textarea "RESIGNED"
type textarea "x"
type textarea "RESIGNED a"
type textarea "x"
type textarea "RESIGNED an"
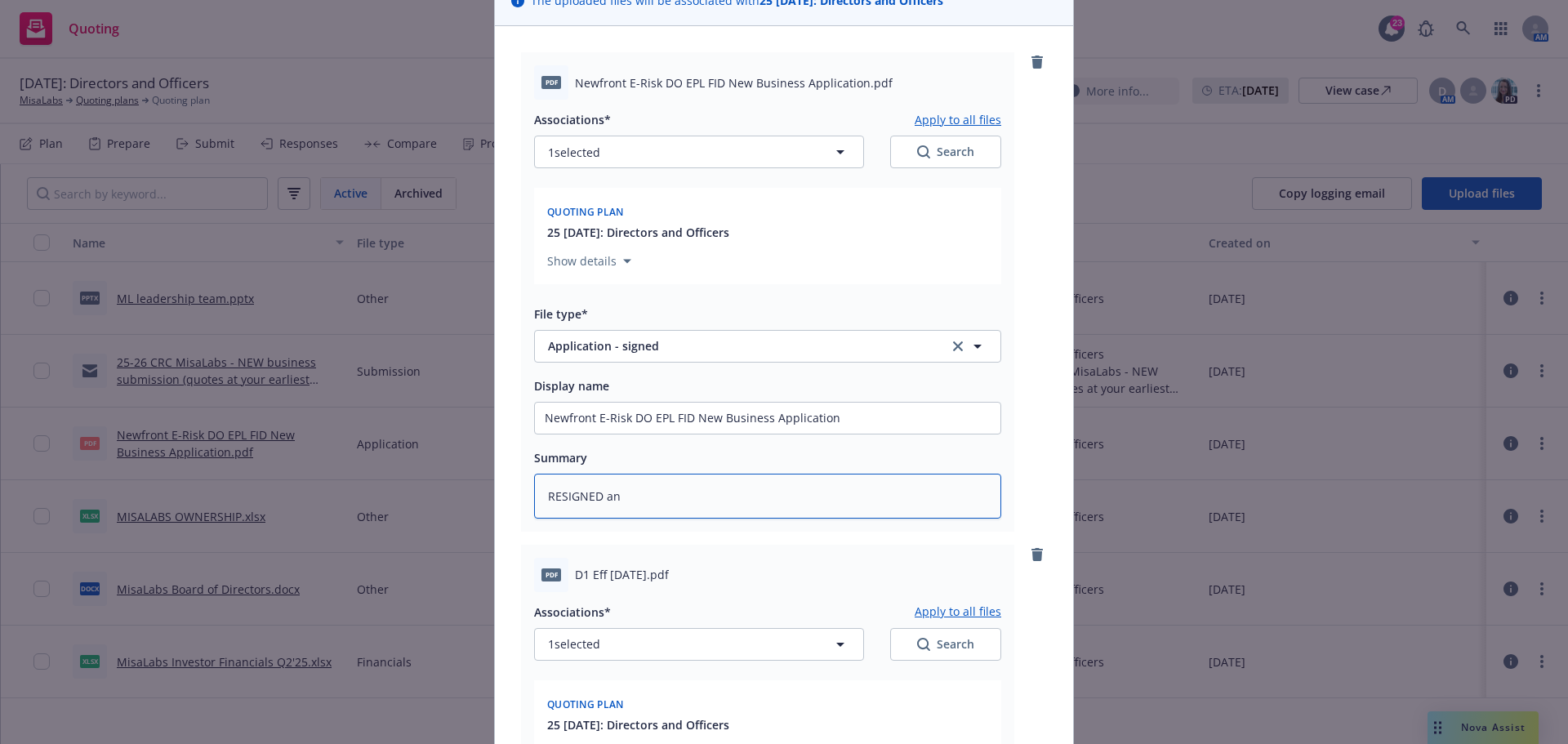
type textarea "x"
type textarea "RESIGNED and"
type textarea "x"
type textarea "RESIGNED and d"
type textarea "x"
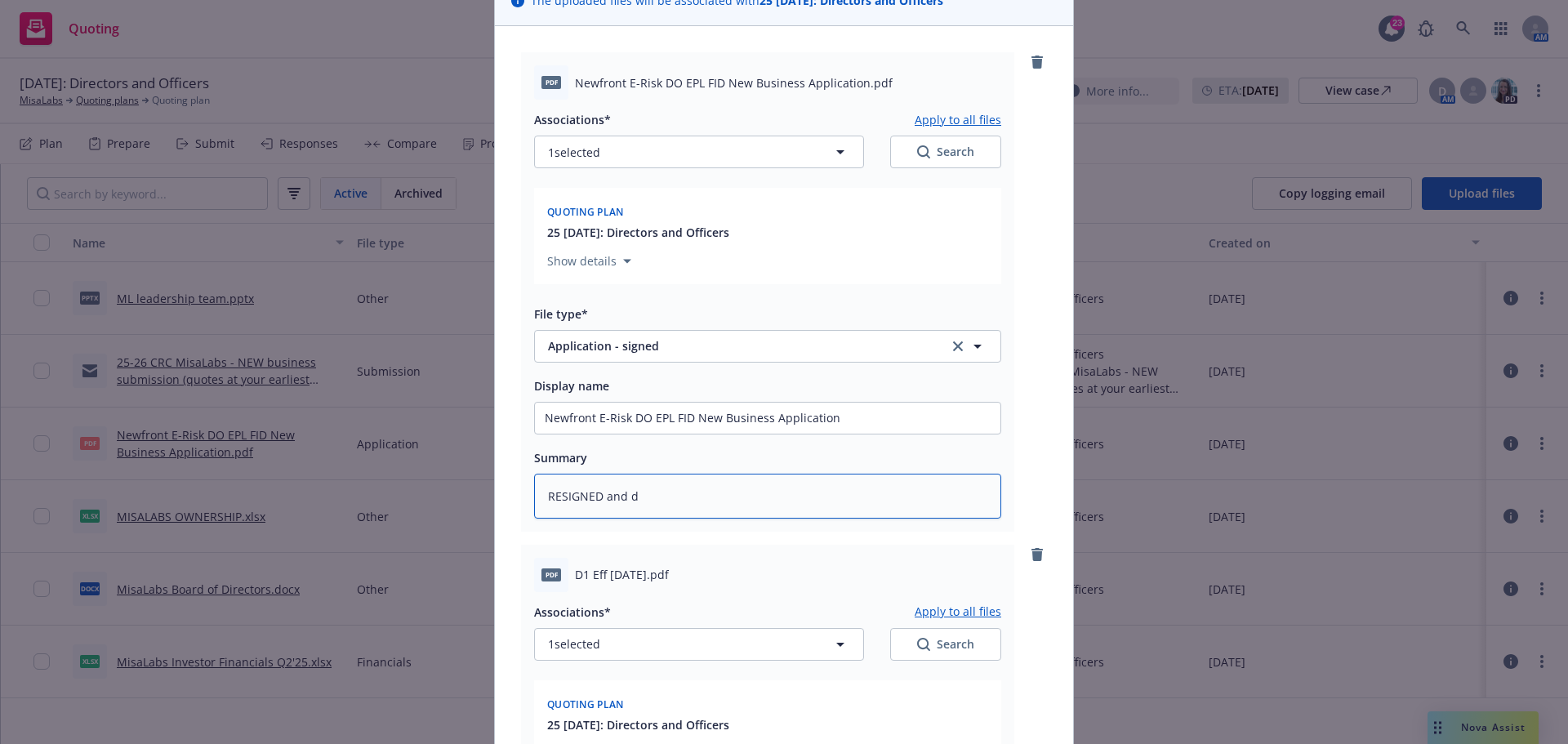
type textarea "RESIGNED and da"
type textarea "x"
type textarea "RESIGNED and dat"
type textarea "x"
type textarea "RESIGNED and date"
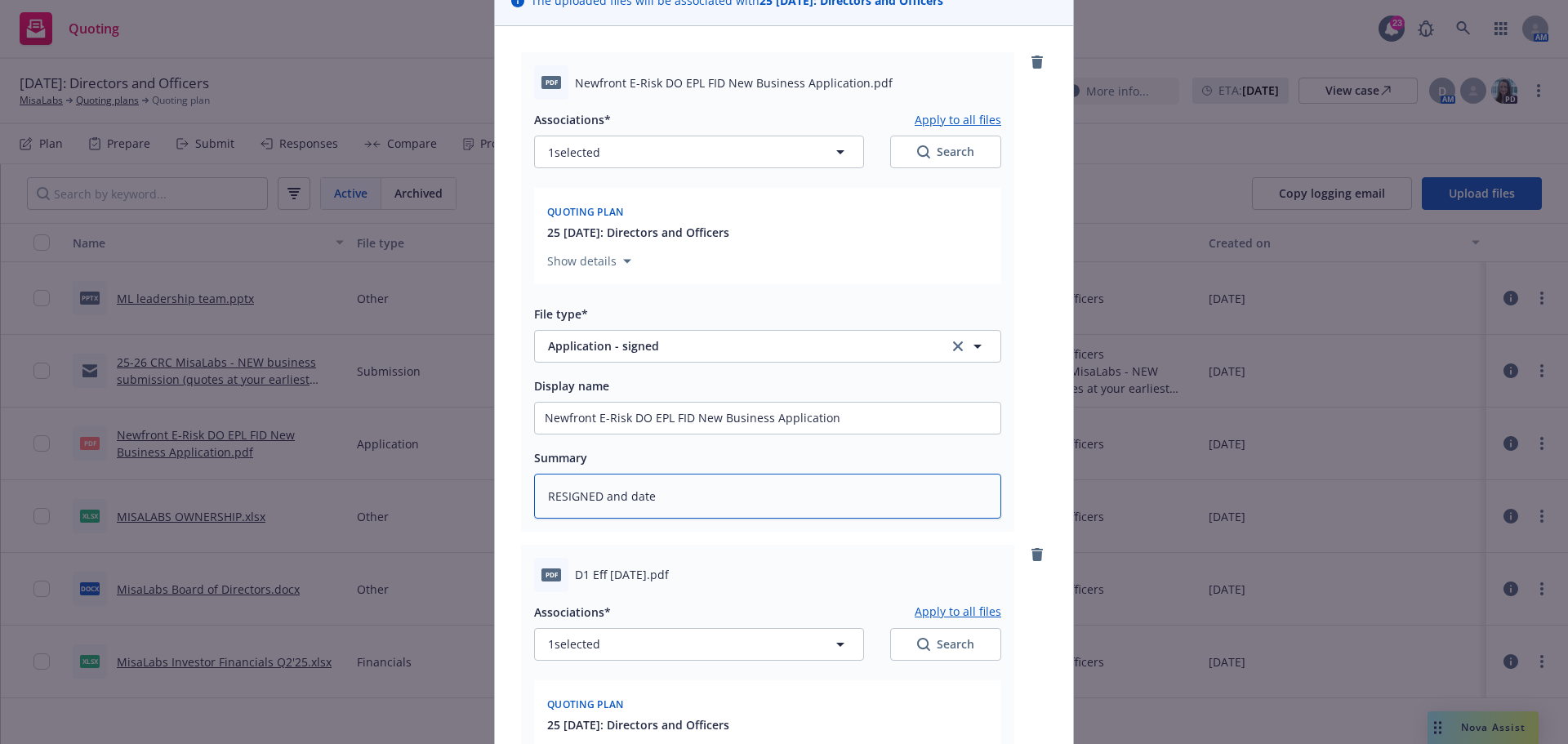
type textarea "x"
type textarea "RESIGNED and dated"
type textarea "x"
type textarea "RESIGNED and dated"
type textarea "x"
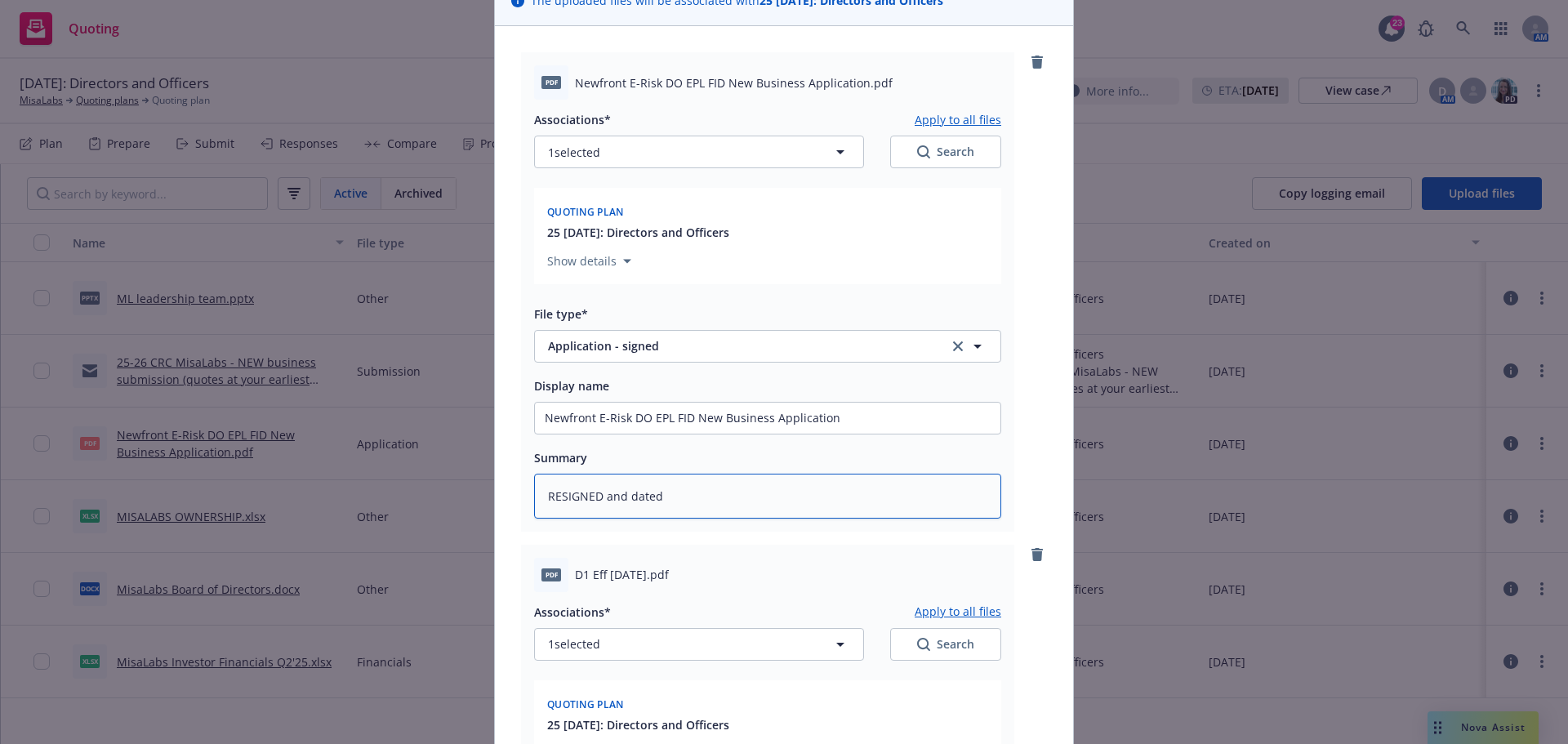
type textarea "RESIGNED and dated a"
type textarea "x"
type textarea "RESIGNED and dated ap"
type textarea "x"
type textarea "RESIGNED and dated app"
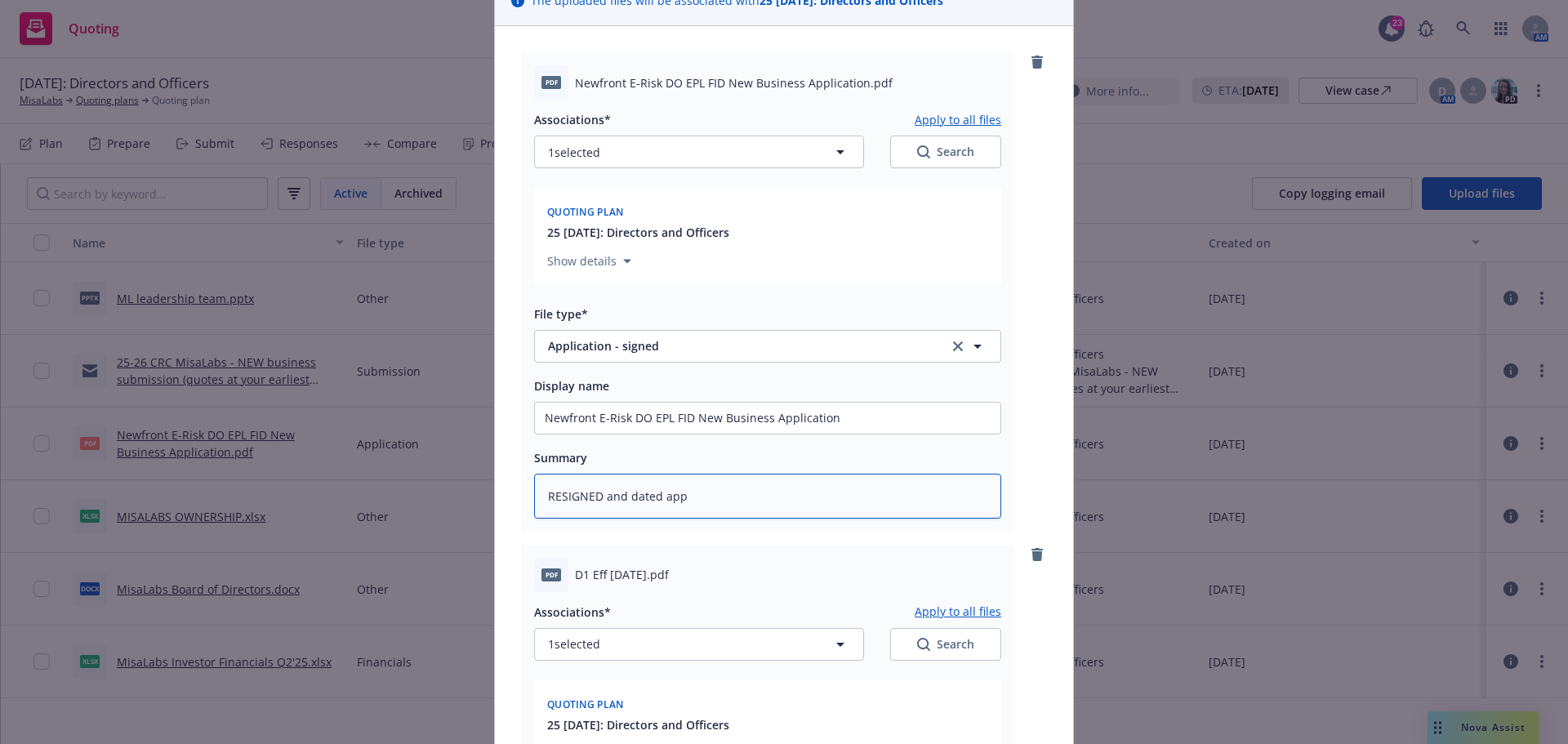
type textarea "x"
type textarea "RESIGNED and dated appl"
type textarea "x"
type textarea "RESIGNED and dated appli"
type textarea "x"
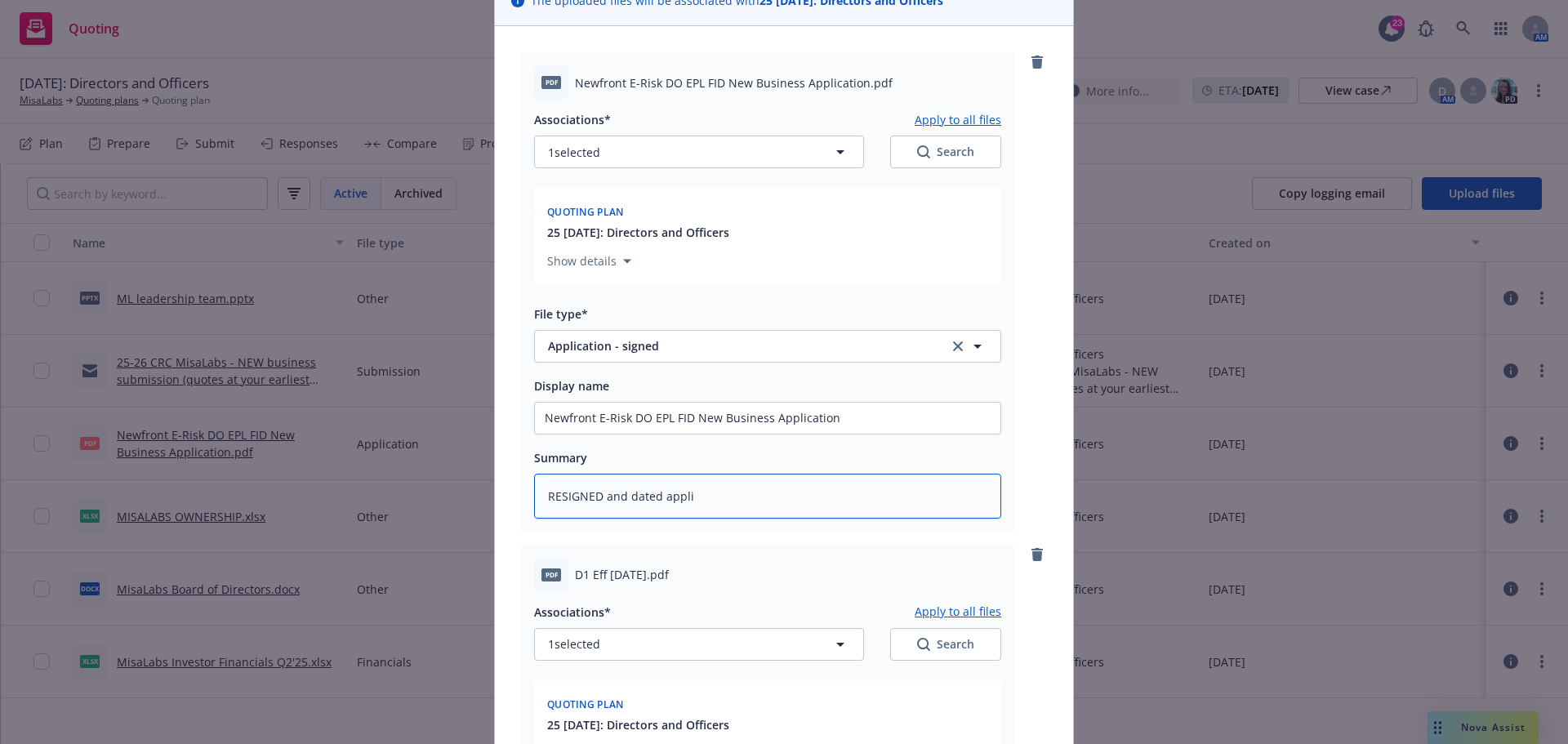
type textarea "RESIGNED and dated applic"
type textarea "x"
type textarea "RESIGNED and dated applica"
type textarea "x"
type textarea "RESIGNED and dated applicat"
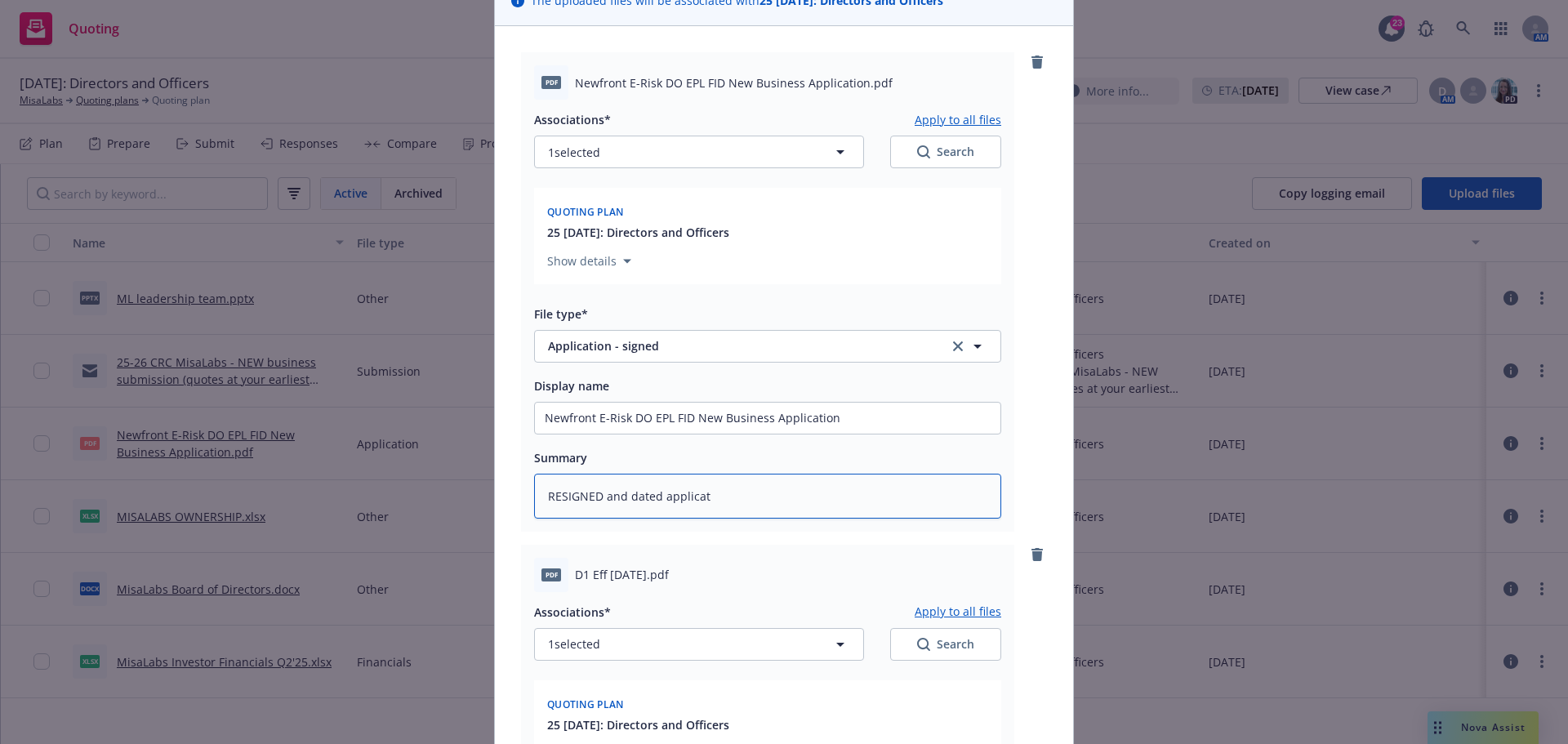
type textarea "x"
type textarea "RESIGNED and dated applicati"
type textarea "x"
type textarea "RESIGNED and dated applicatio"
type textarea "x"
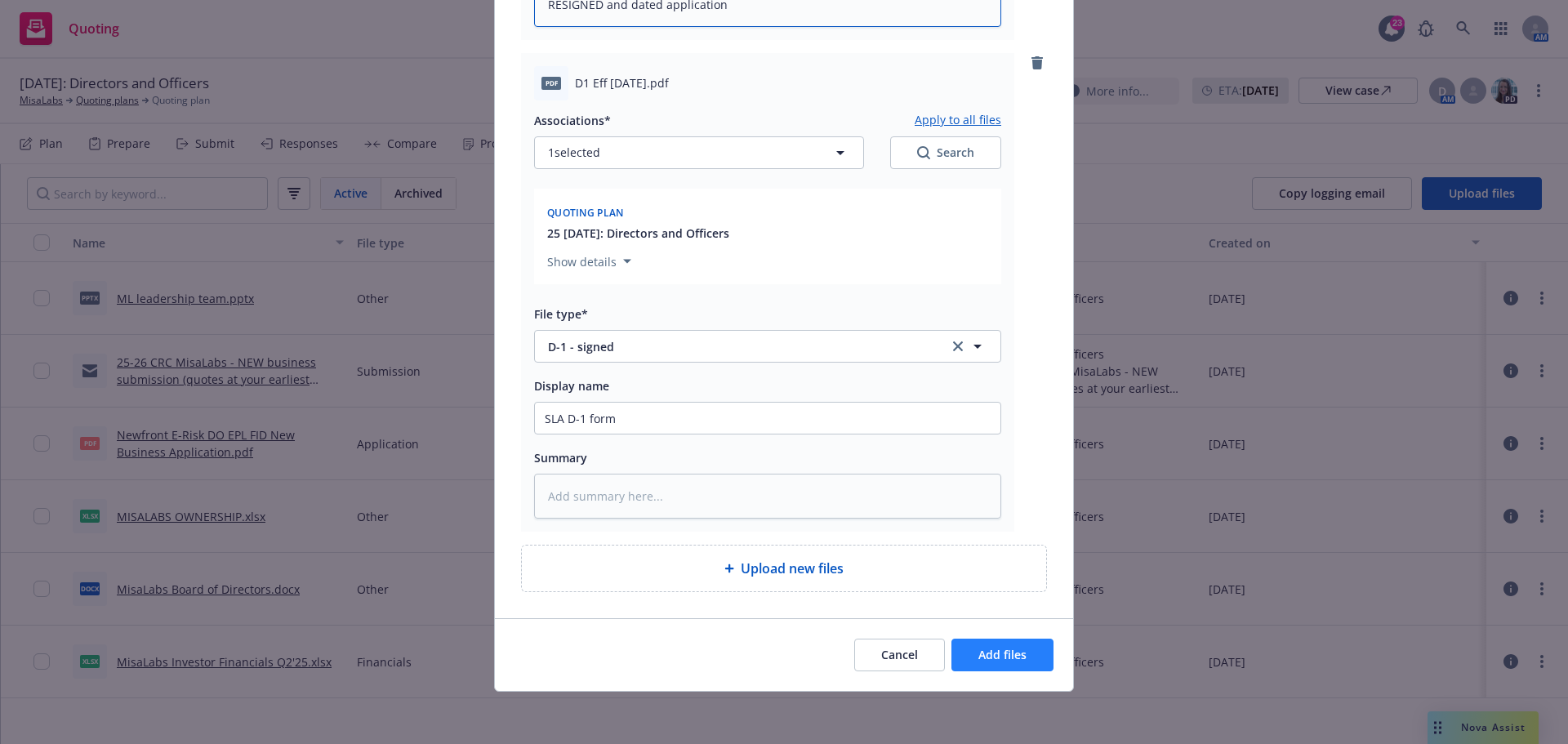
type textarea "RESIGNED and dated application"
click at [989, 655] on span "Add files" at bounding box center [1002, 654] width 48 height 15
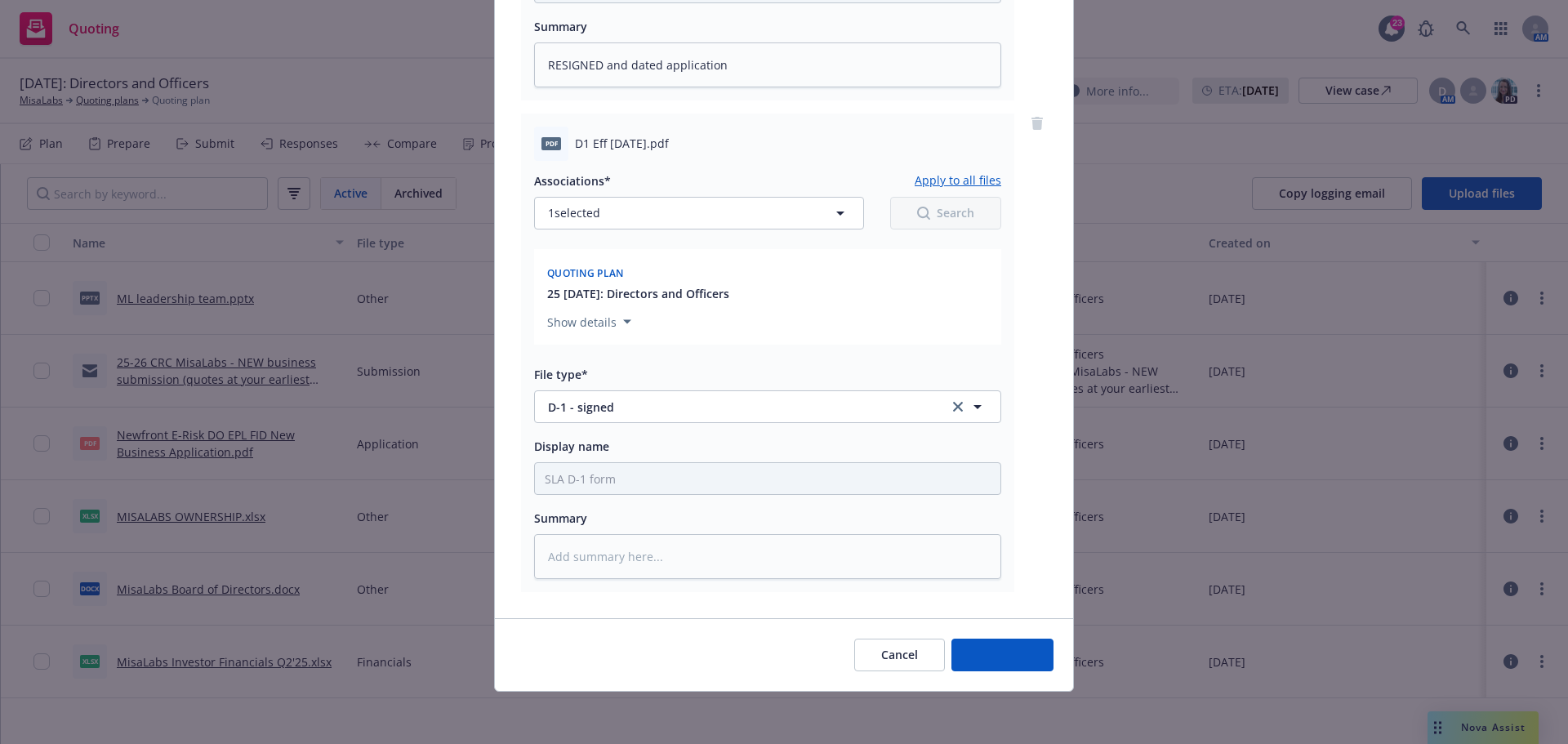
scroll to position [569, 0]
type textarea "x"
